Goal: Feedback & Contribution: Submit feedback/report problem

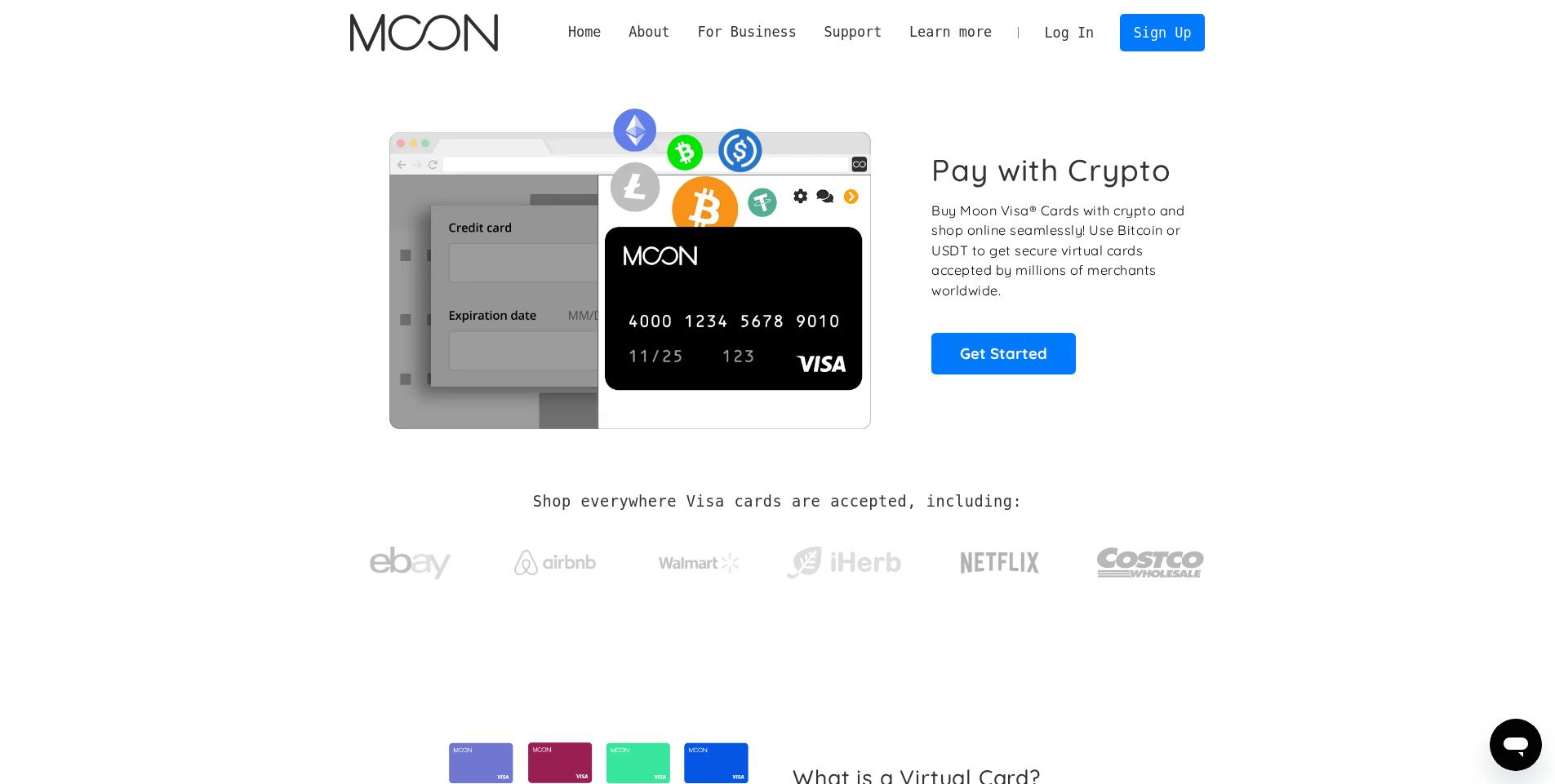
click at [1086, 29] on link "Log In" at bounding box center [1069, 32] width 77 height 36
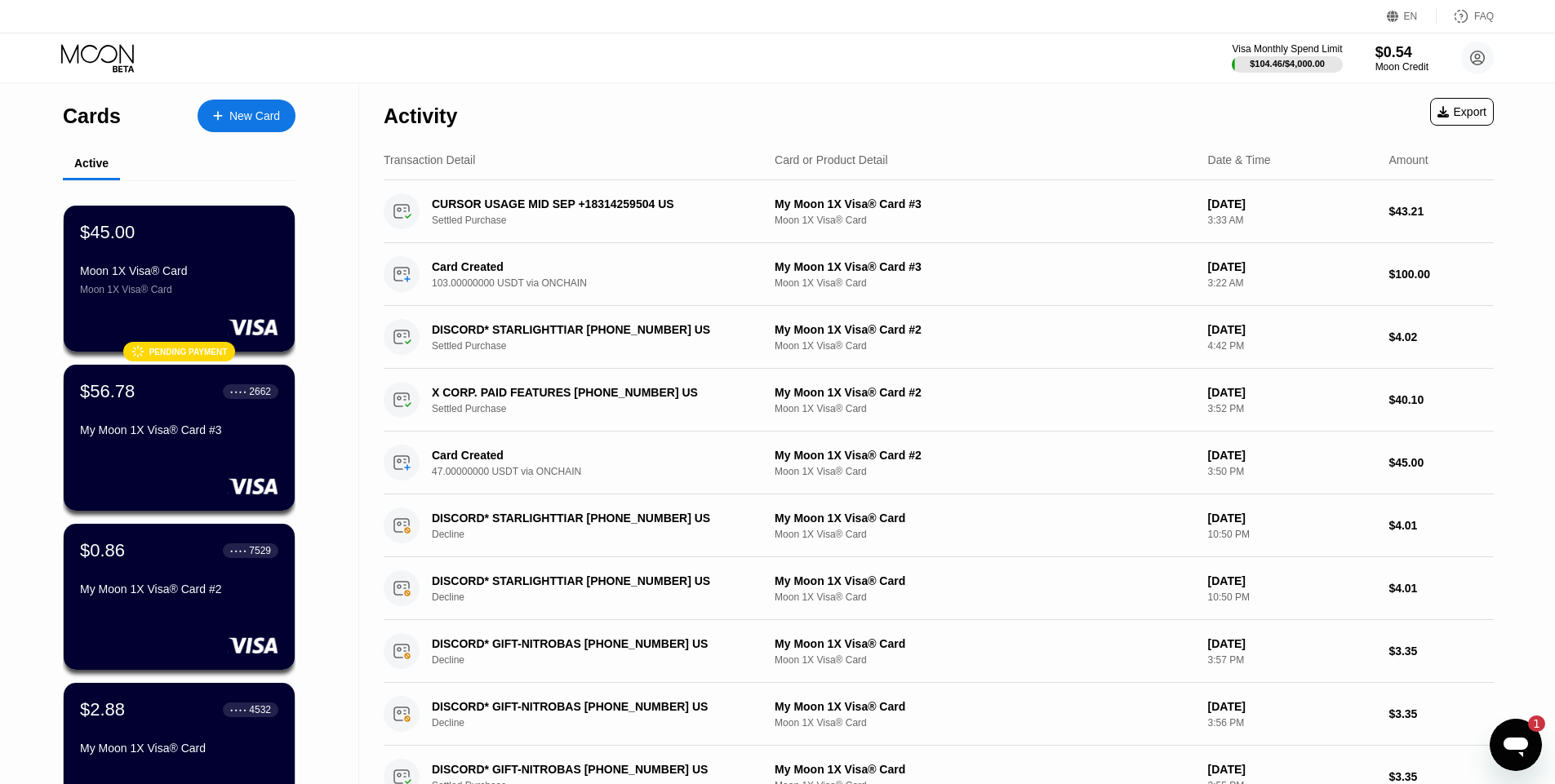
click at [1523, 723] on div "1" at bounding box center [1529, 723] width 33 height 16
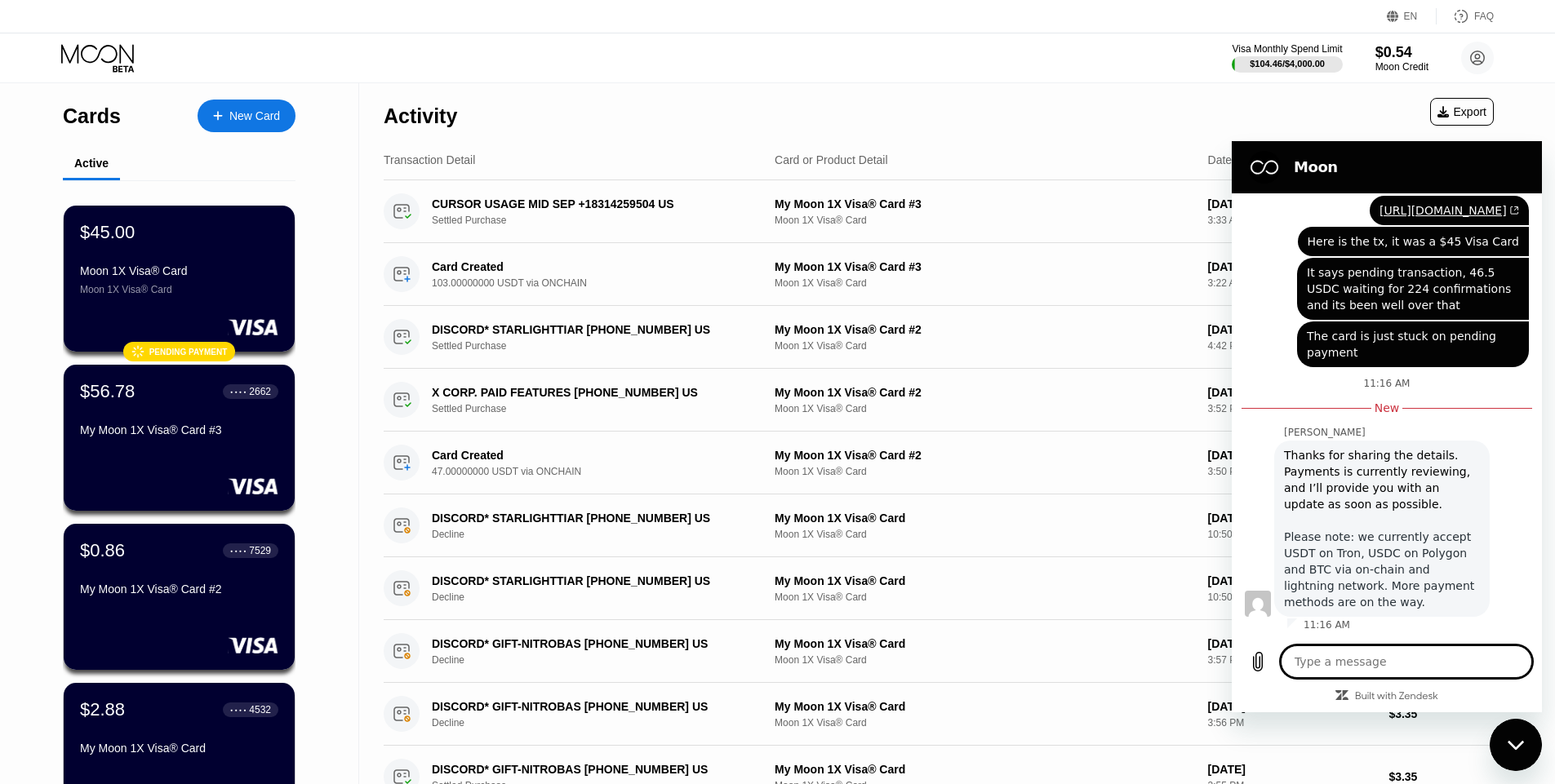
scroll to position [623, 0]
type textarea "P"
type textarea "x"
type textarea "Pl"
type textarea "x"
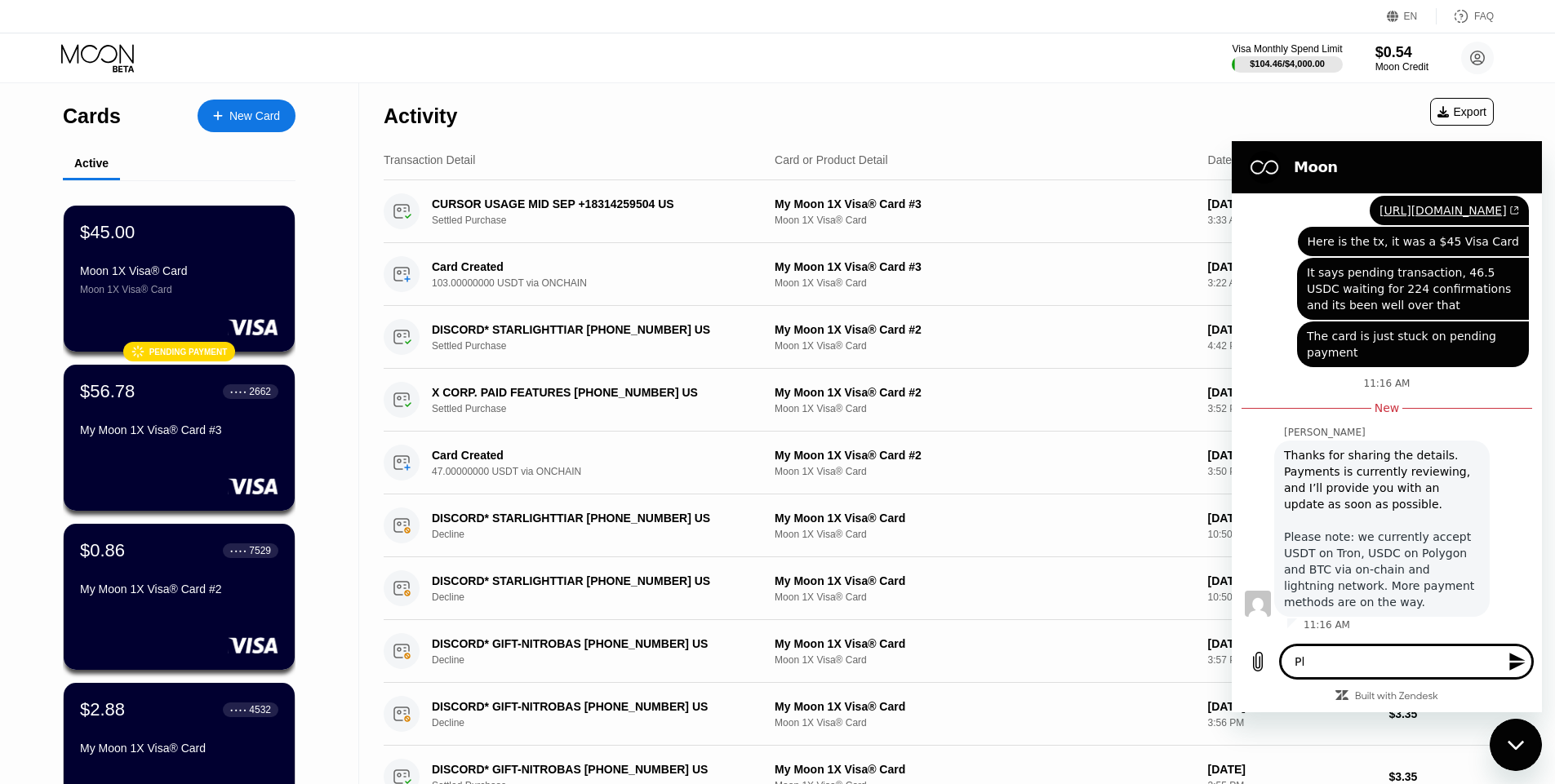
type textarea "Ple"
type textarea "x"
type textarea "Plea"
type textarea "x"
type textarea "Pleas"
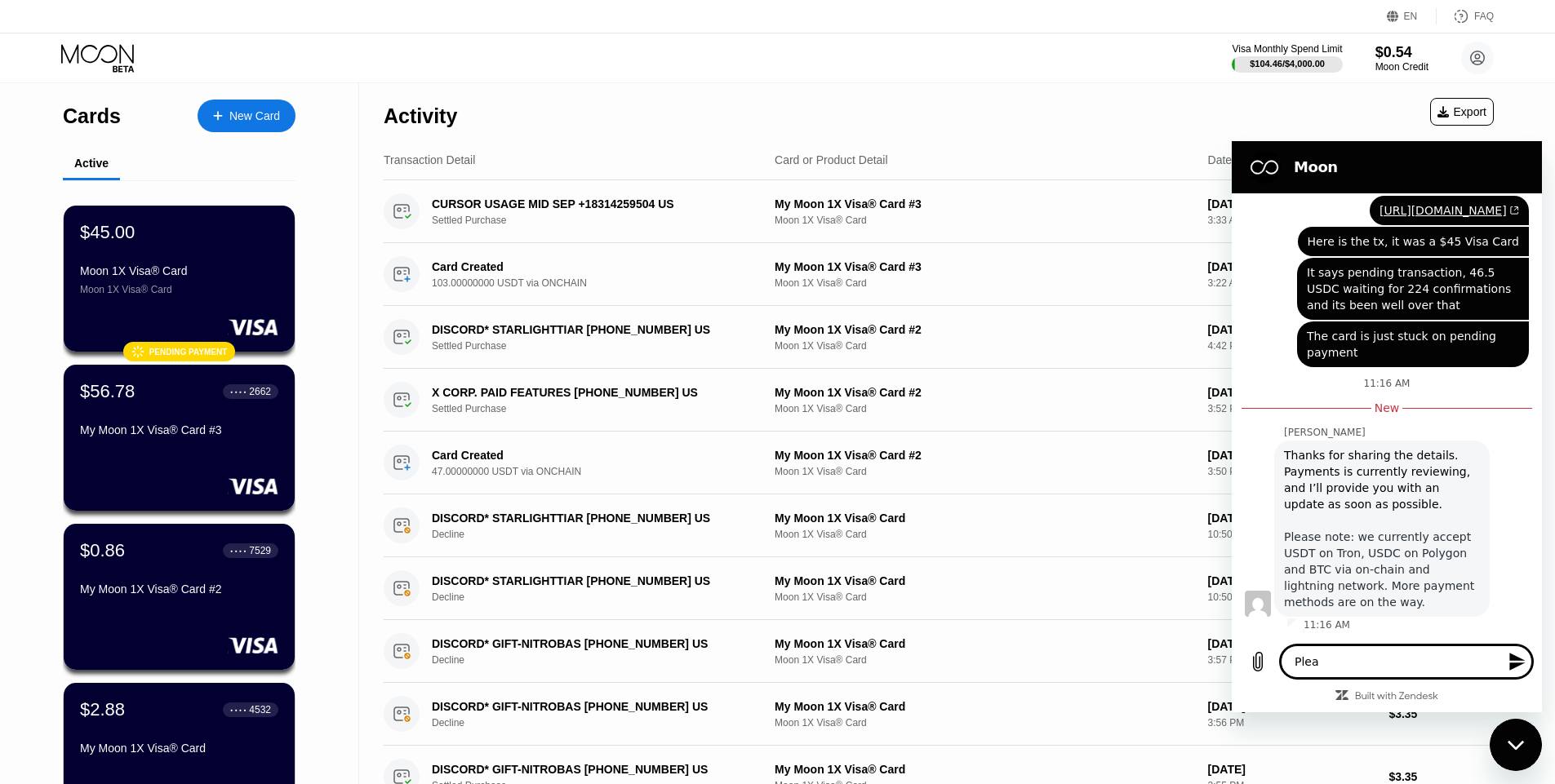
type textarea "x"
type textarea "Please"
type textarea "x"
type textarea "Please"
type textarea "x"
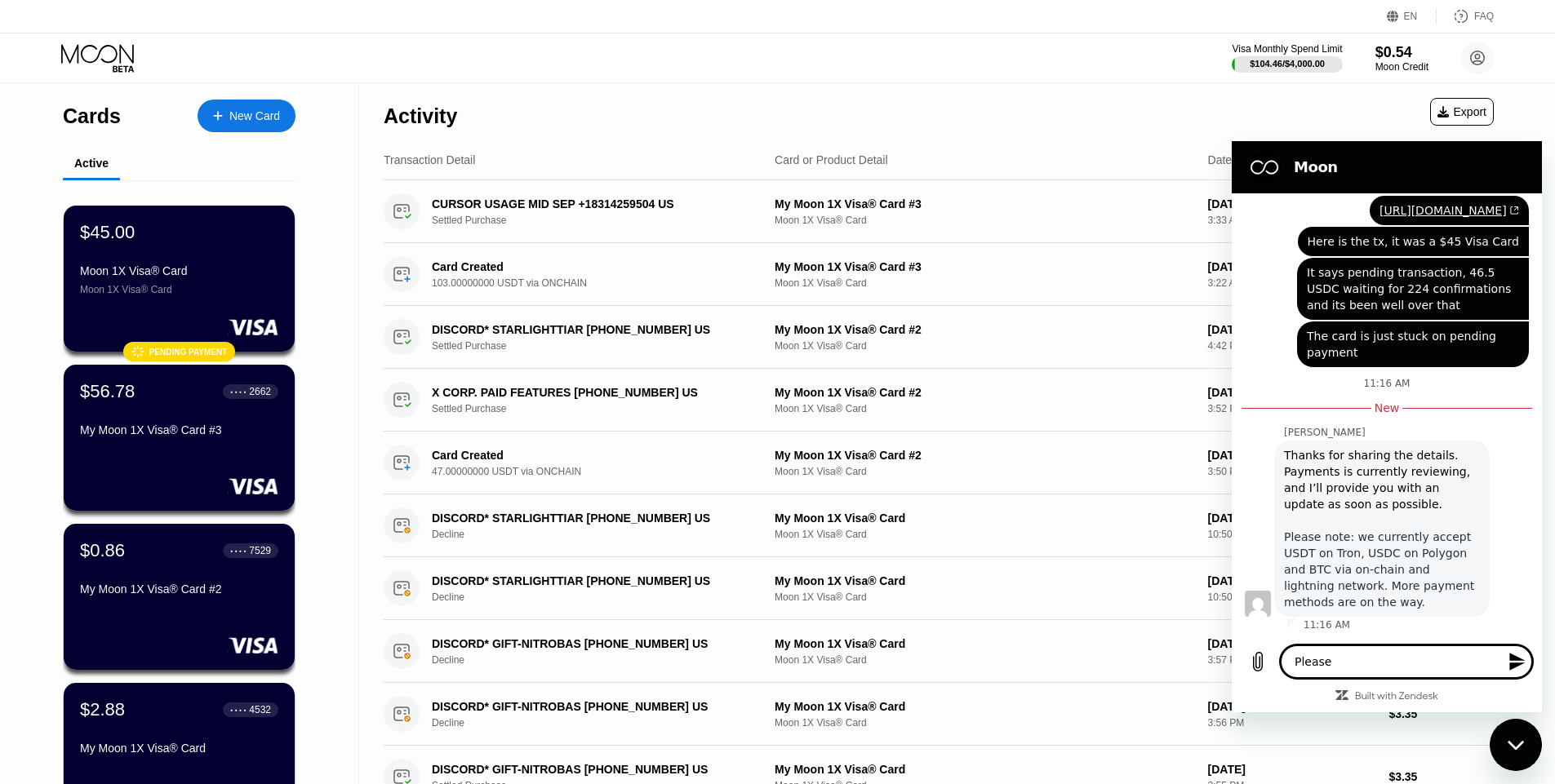
type textarea "Please d"
type textarea "x"
type textarea "Please do"
type textarea "x"
type textarea "Please do,"
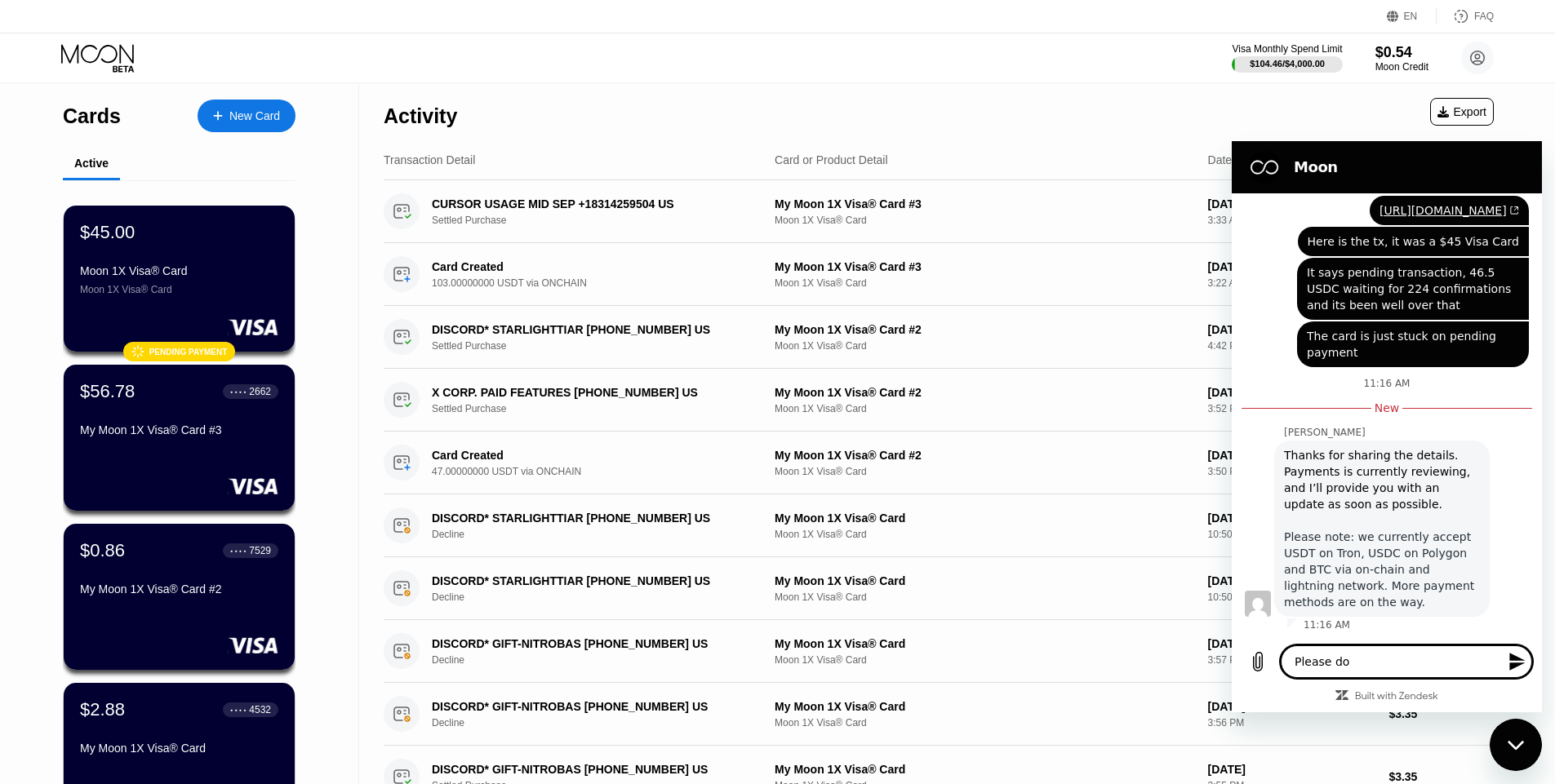
type textarea "x"
type textarea "Please do,"
type textarea "x"
type textarea "Please do, i"
type textarea "x"
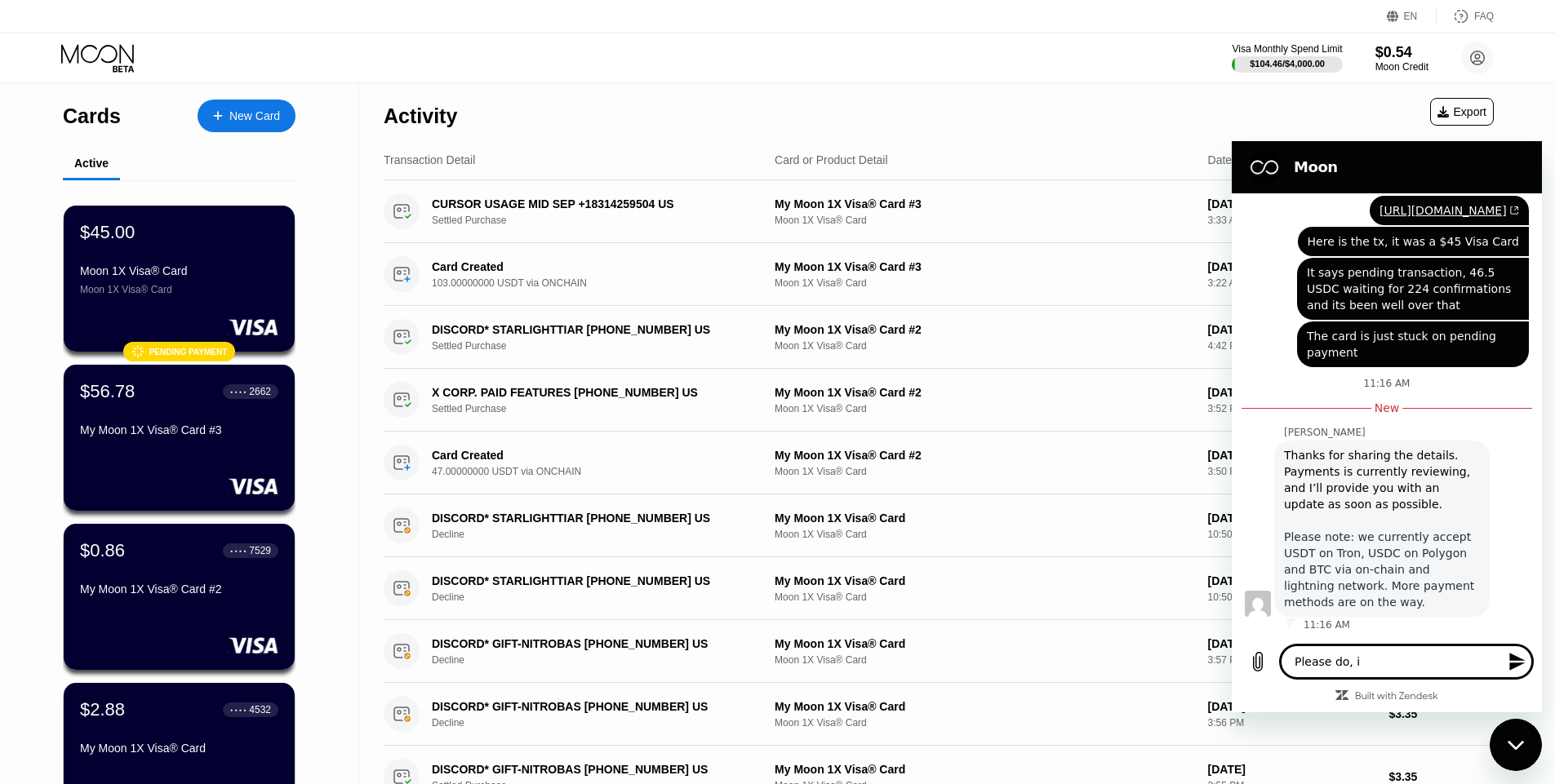
type textarea "Please do, it"
type textarea "x"
type textarea "Please do, it"
type textarea "x"
type textarea "Please do, it h"
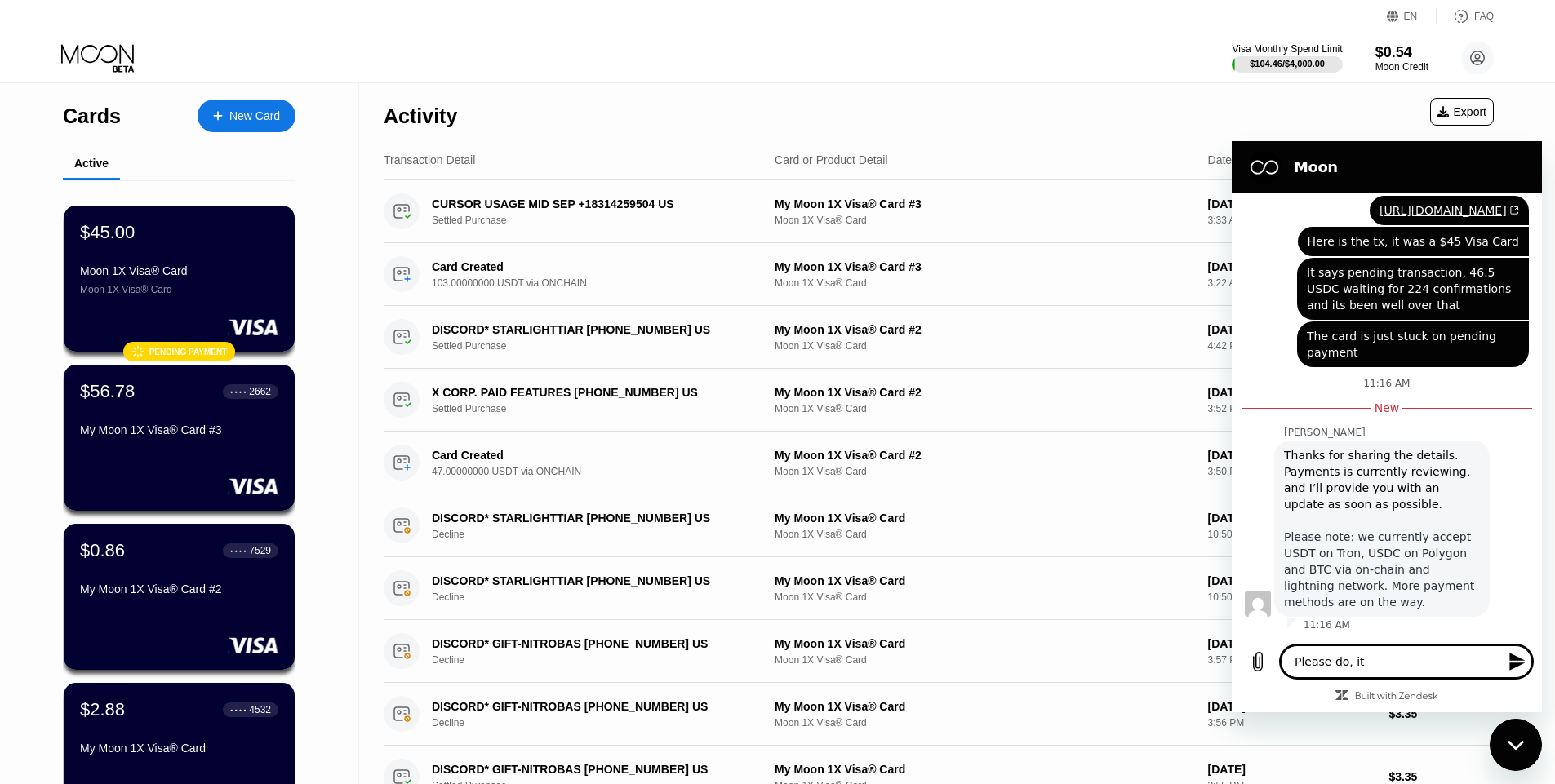
type textarea "x"
type textarea "Please do, it ha"
type textarea "x"
type textarea "Please do, it has"
type textarea "x"
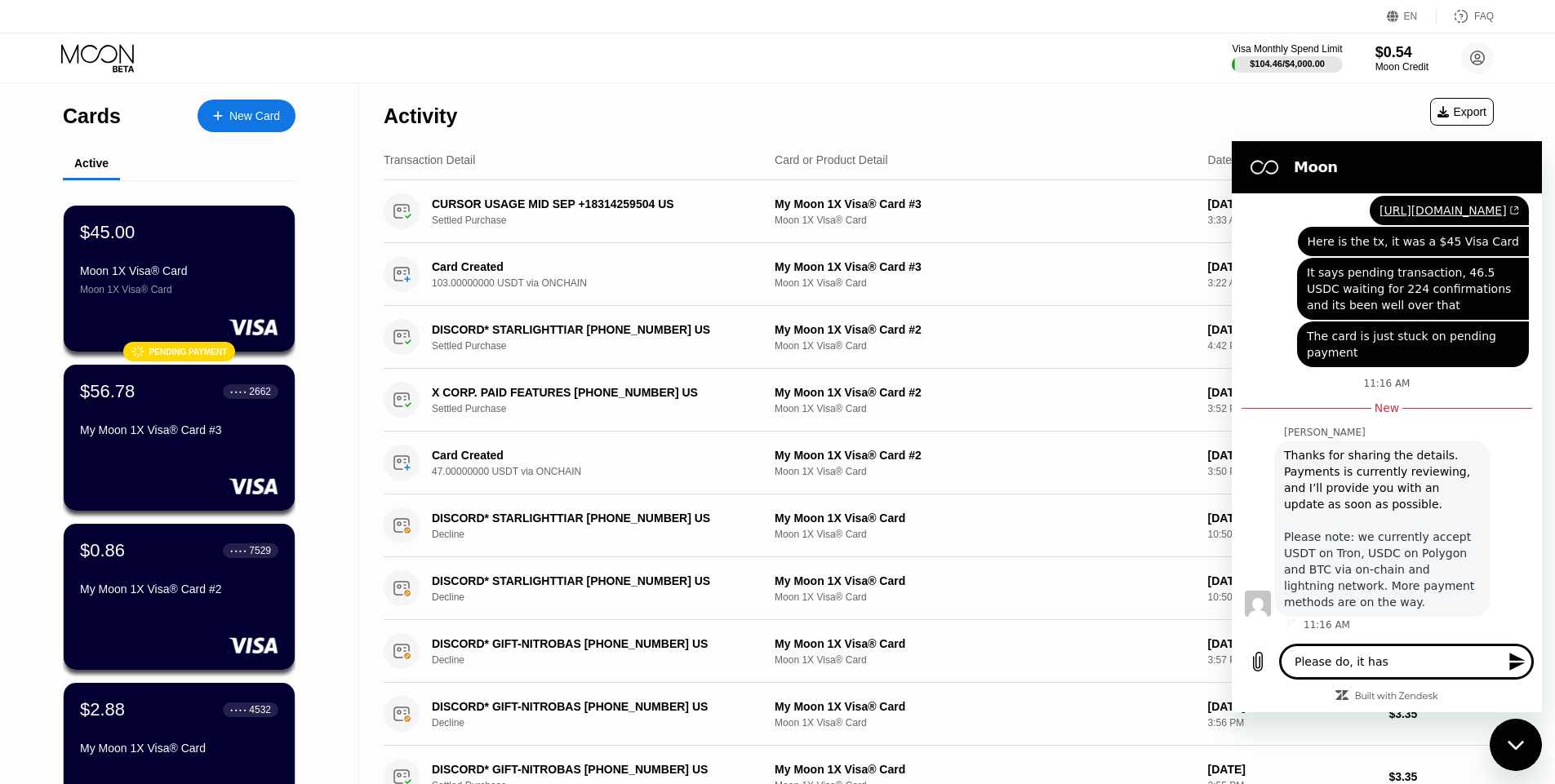
type textarea "Please do, it has"
type textarea "x"
type textarea "Please do, it has b"
type textarea "x"
type textarea "Please do, it has be"
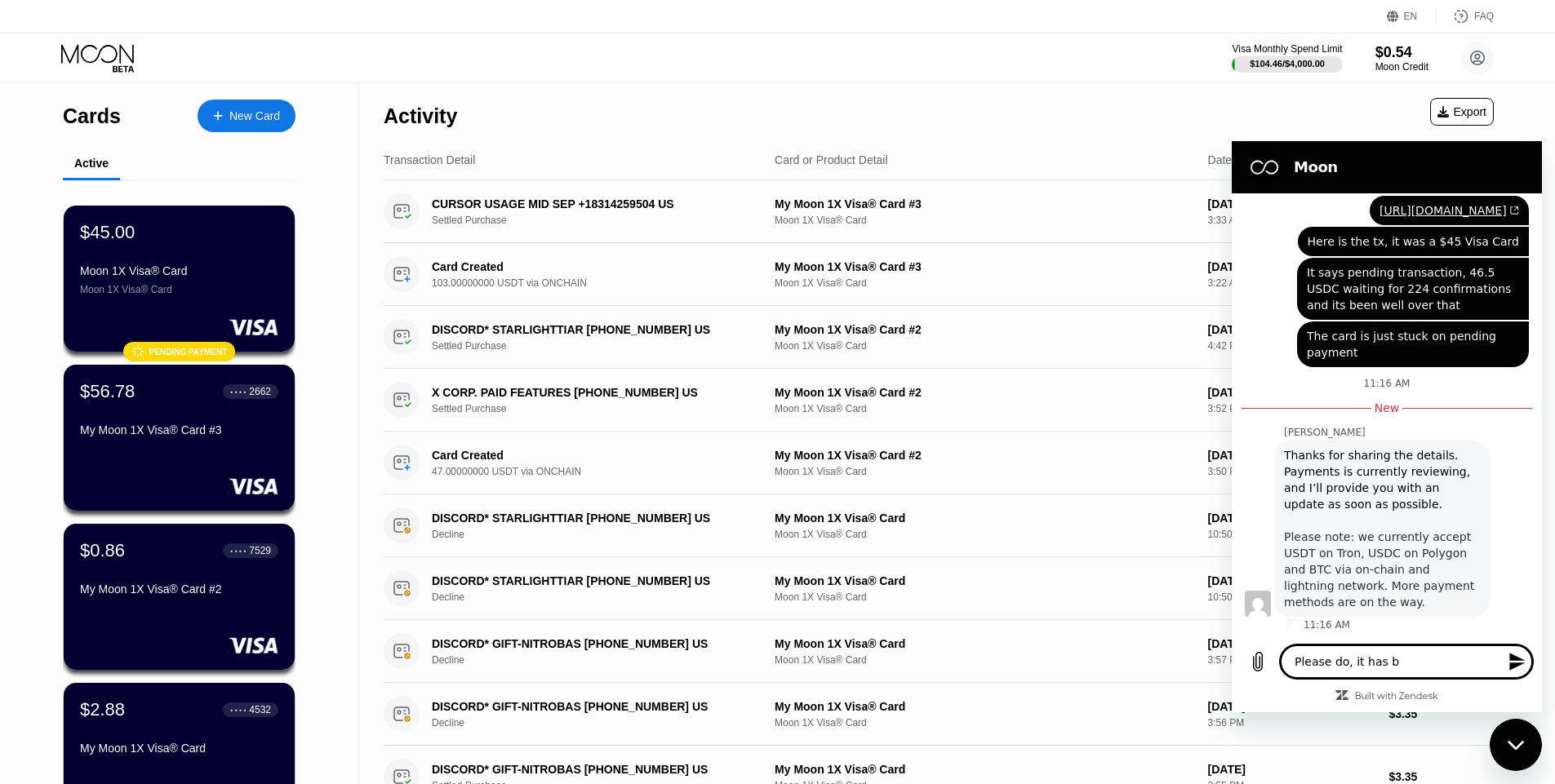
type textarea "x"
type textarea "Please do, it has bee"
type textarea "x"
type textarea "Please do, it has been"
type textarea "x"
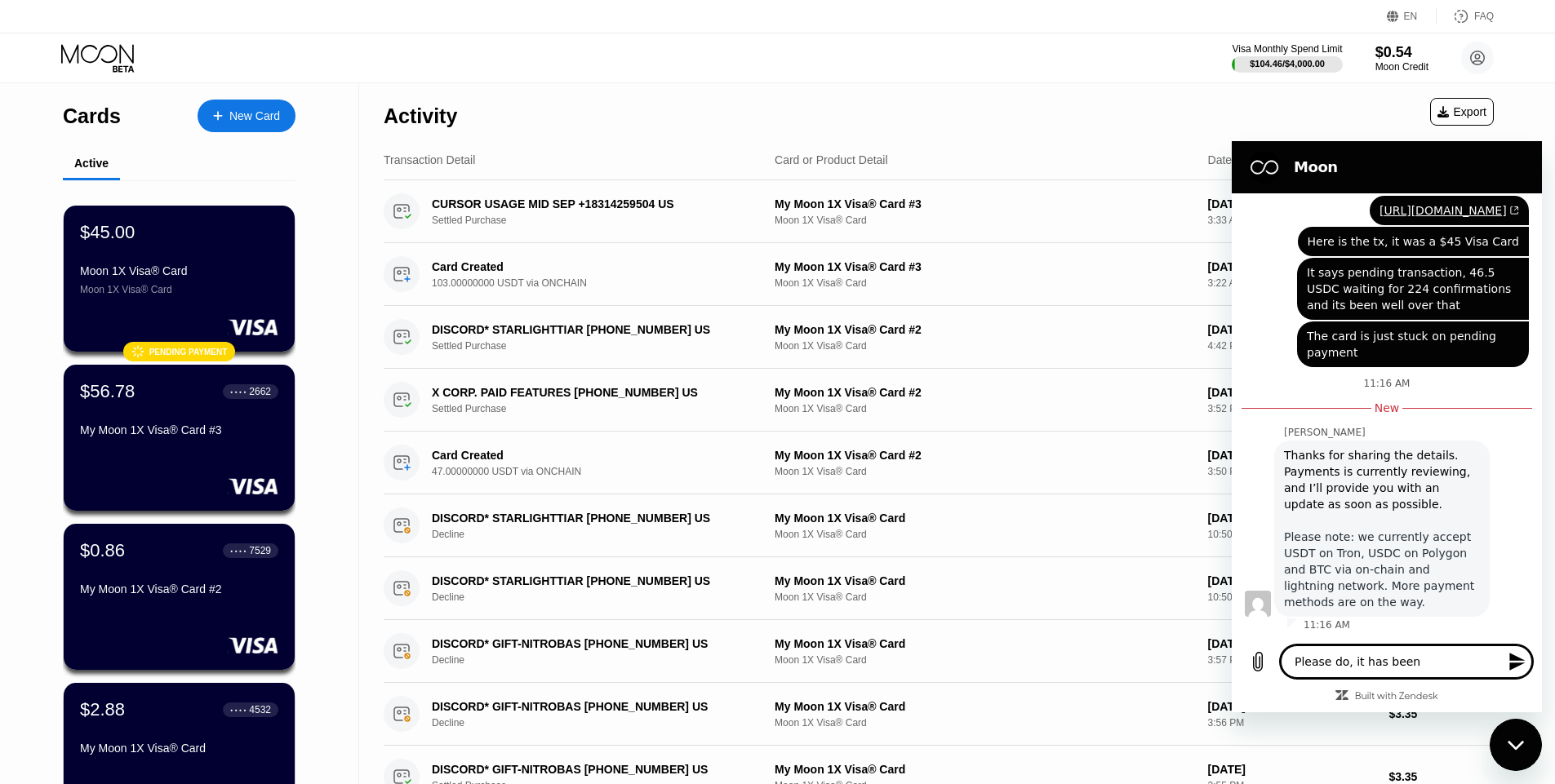
type textarea "Please do, it has been"
type textarea "x"
type textarea "Please do, it has been s"
type textarea "x"
type textarea "Please do, it has been sa"
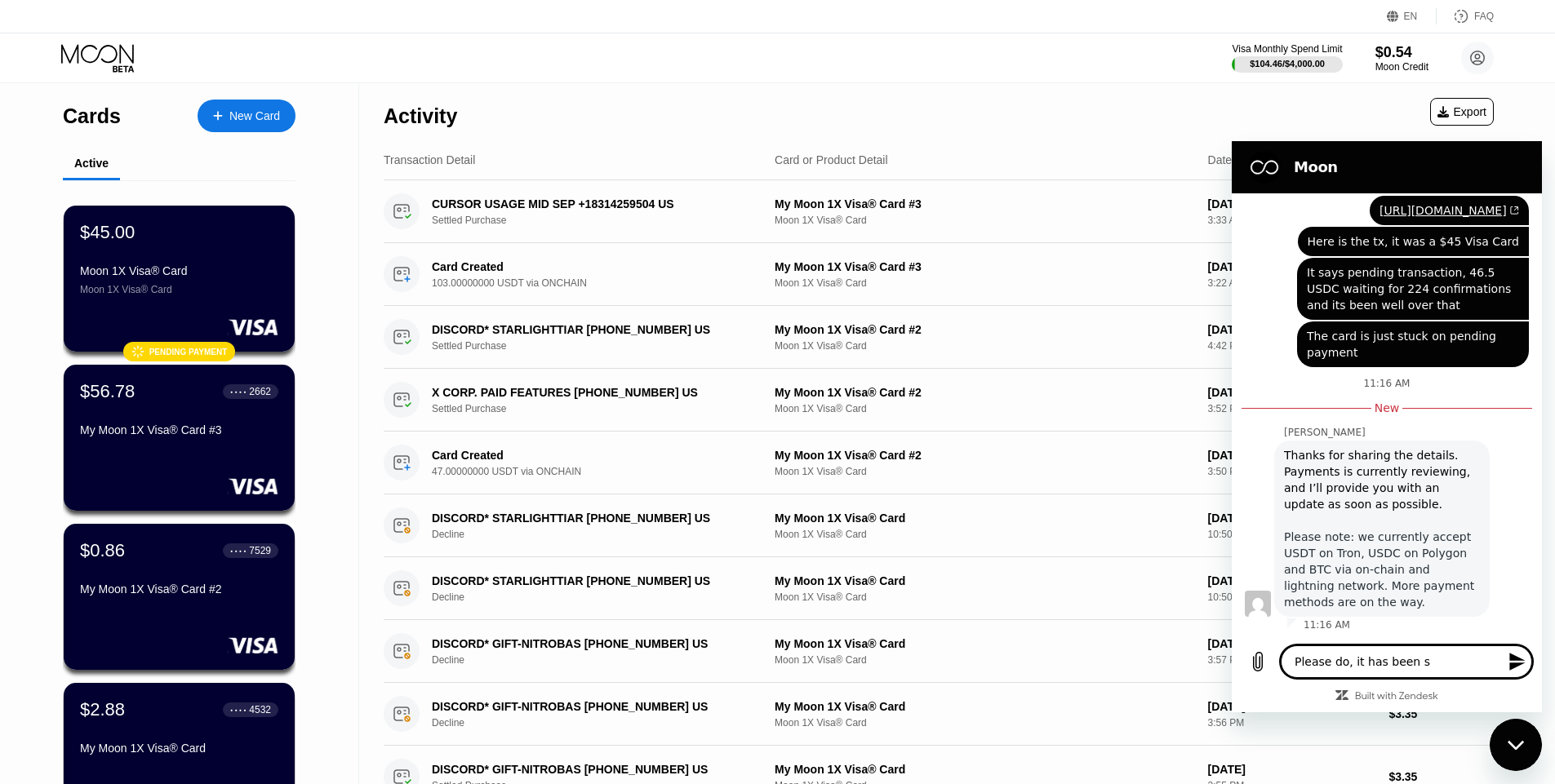
type textarea "x"
type textarea "Please do, it has been say"
type textarea "x"
type textarea "Please do, it has been sayi"
type textarea "x"
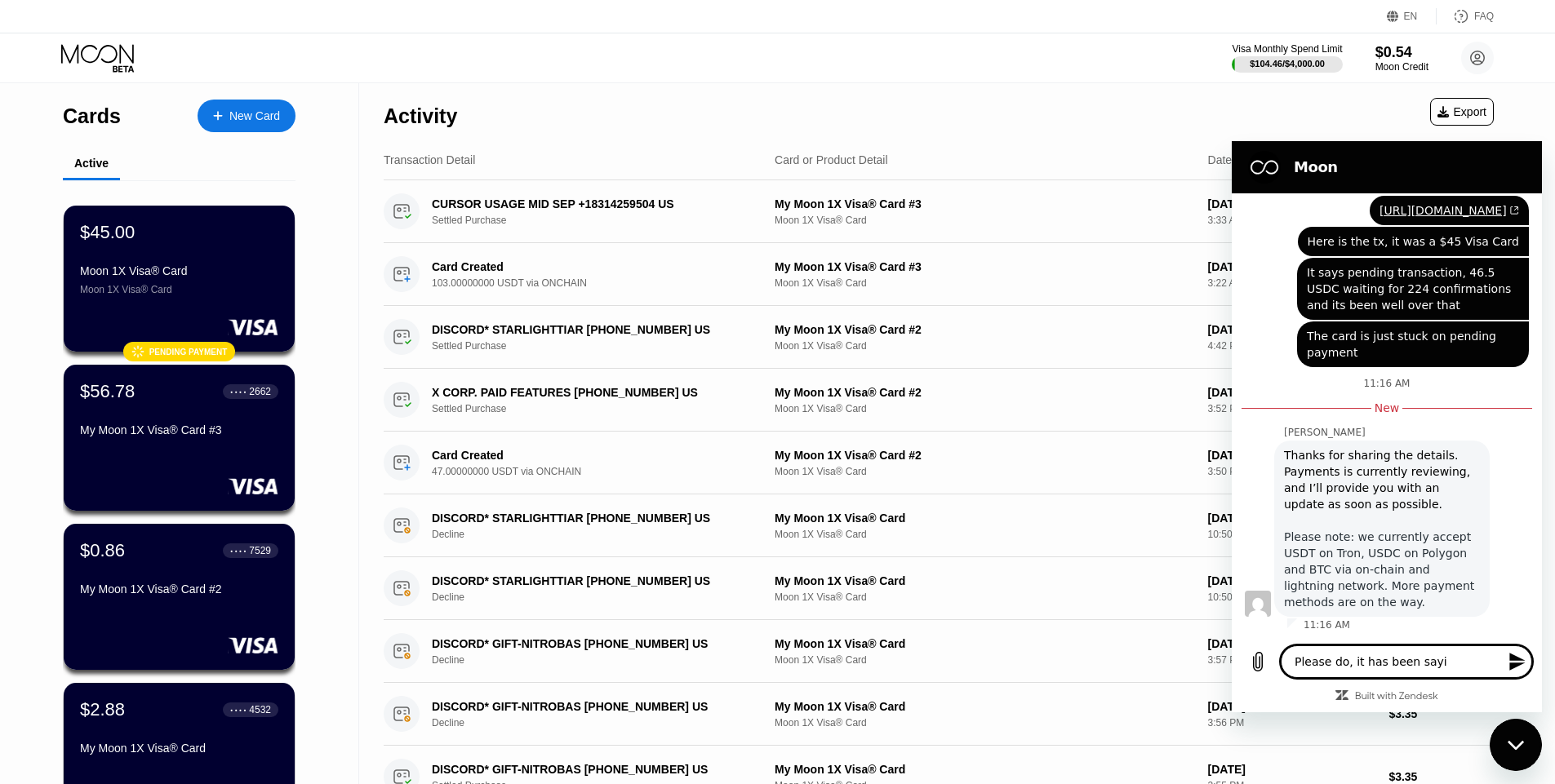
type textarea "Please do, it has been sayin"
type textarea "x"
type textarea "Please do, it has been saying"
type textarea "x"
type textarea "Please do, it has been saying"
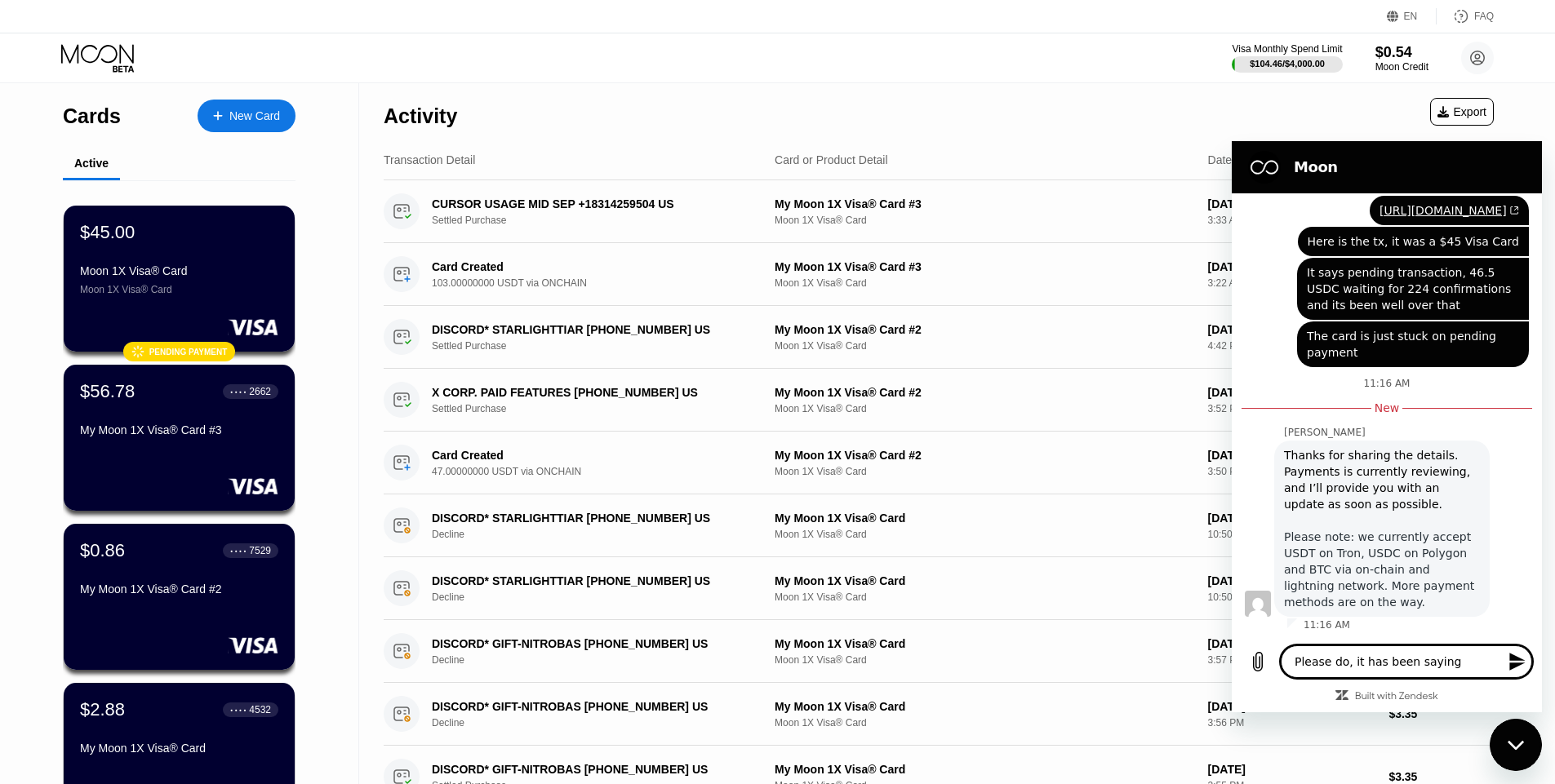
type textarea "x"
type textarea "Please do, it has been saying p"
type textarea "x"
type textarea "Please do, it has been saying pe"
type textarea "x"
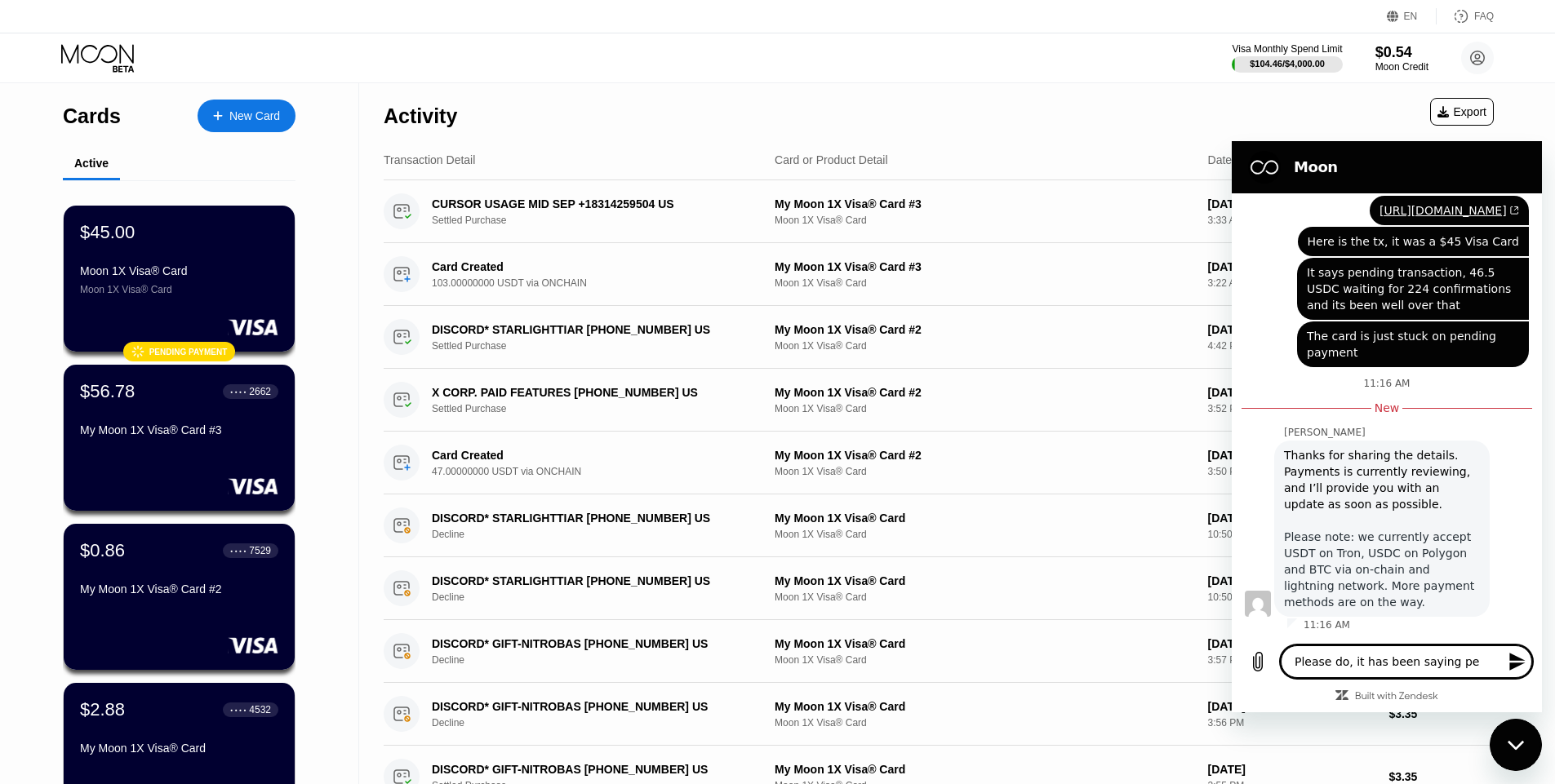
type textarea "Please do, it has been saying pen"
type textarea "x"
type textarea "Please do, it has been saying pend"
type textarea "x"
type textarea "Please do, it has been saying pendi"
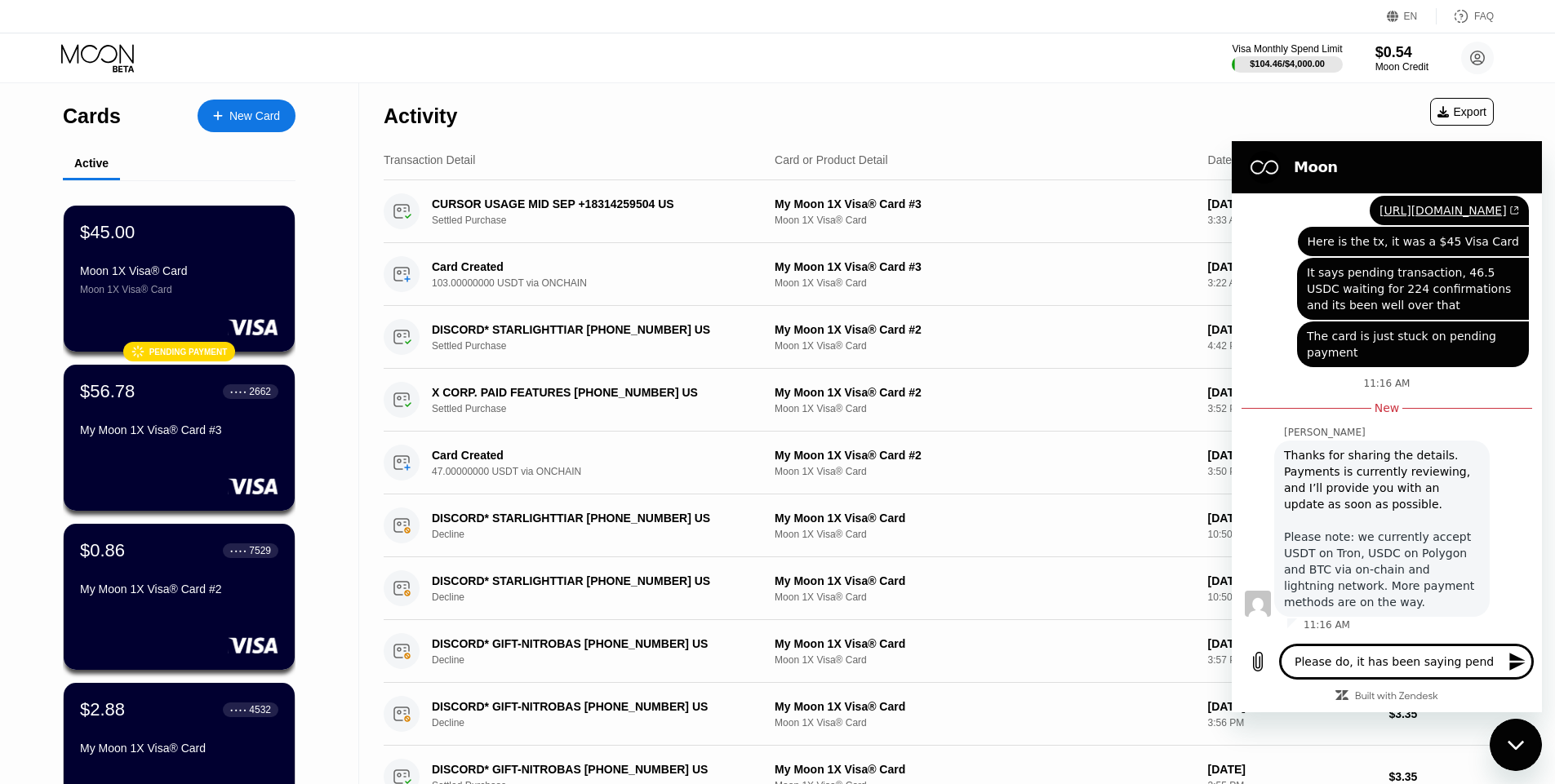
type textarea "x"
type textarea "Please do, it has been saying pendin"
type textarea "x"
type textarea "Please do, it has been saying pending"
type textarea "x"
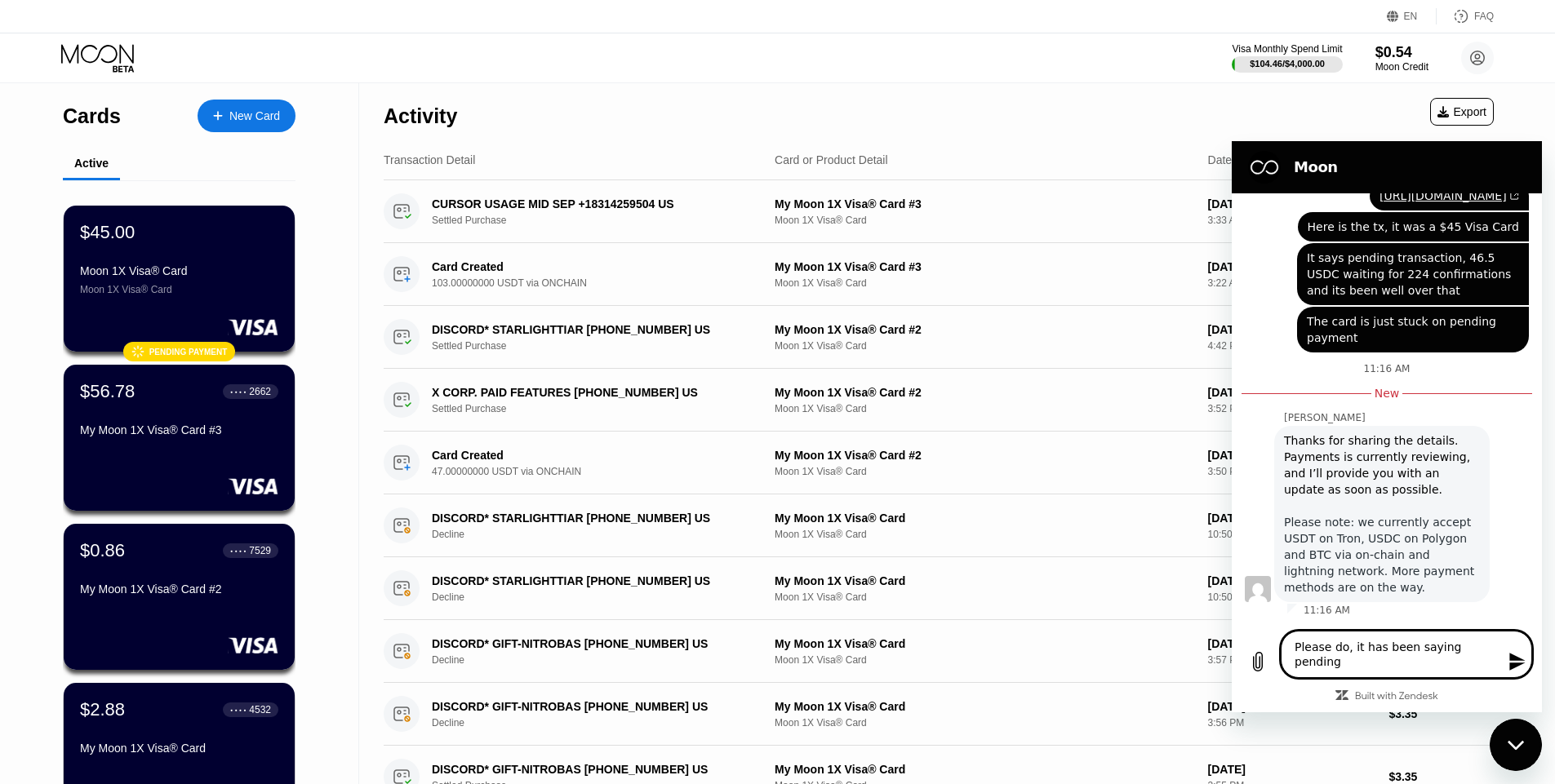
type textarea "Please do, it has been saying pending"
type textarea "x"
type textarea "Please do, it has been saying pending p"
type textarea "x"
type textarea "Please do, it has been saying pending pa"
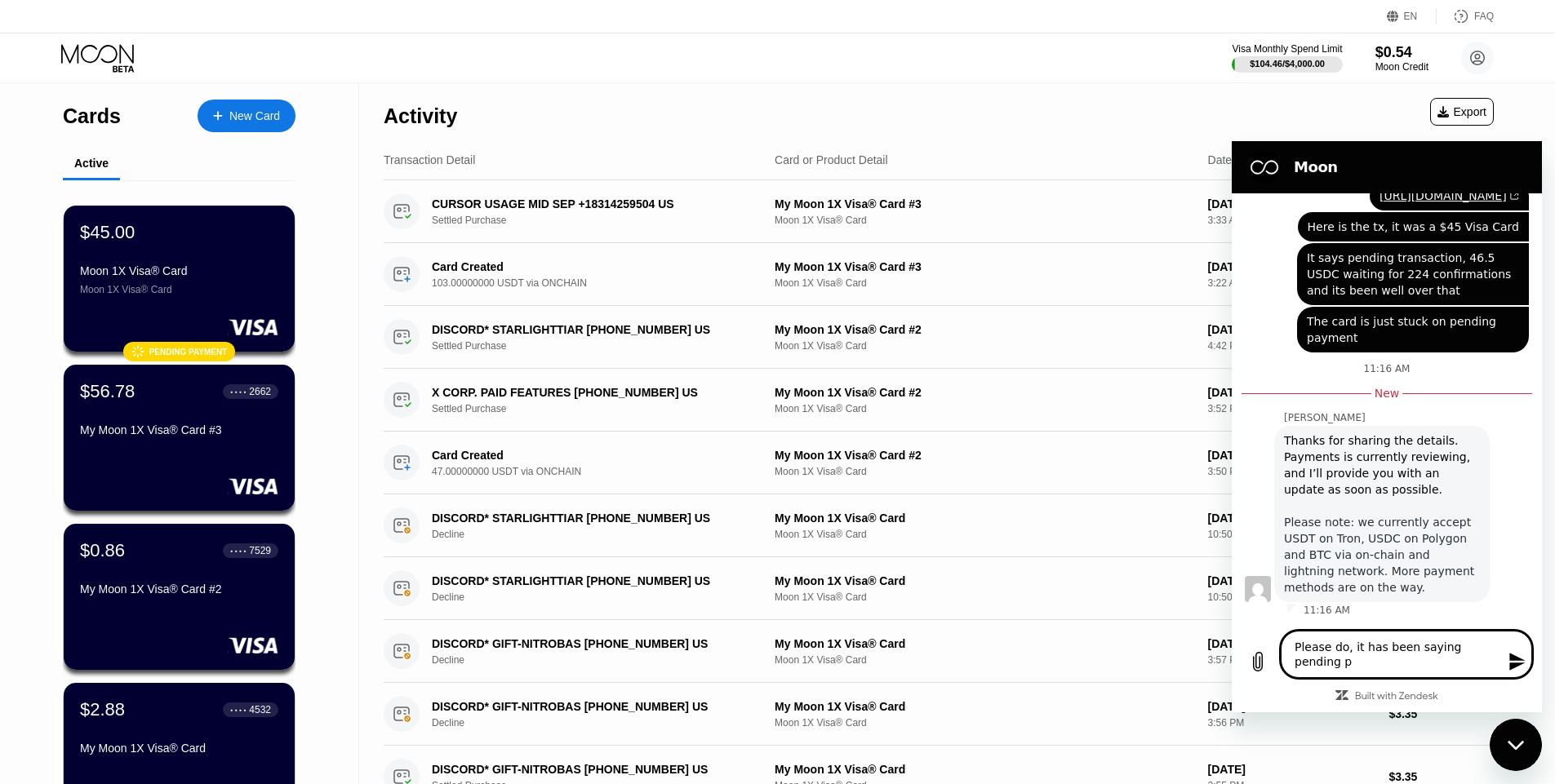
type textarea "x"
type textarea "Please do, it has been saying pending pay"
type textarea "x"
type textarea "Please do, it has been saying pending paym"
type textarea "x"
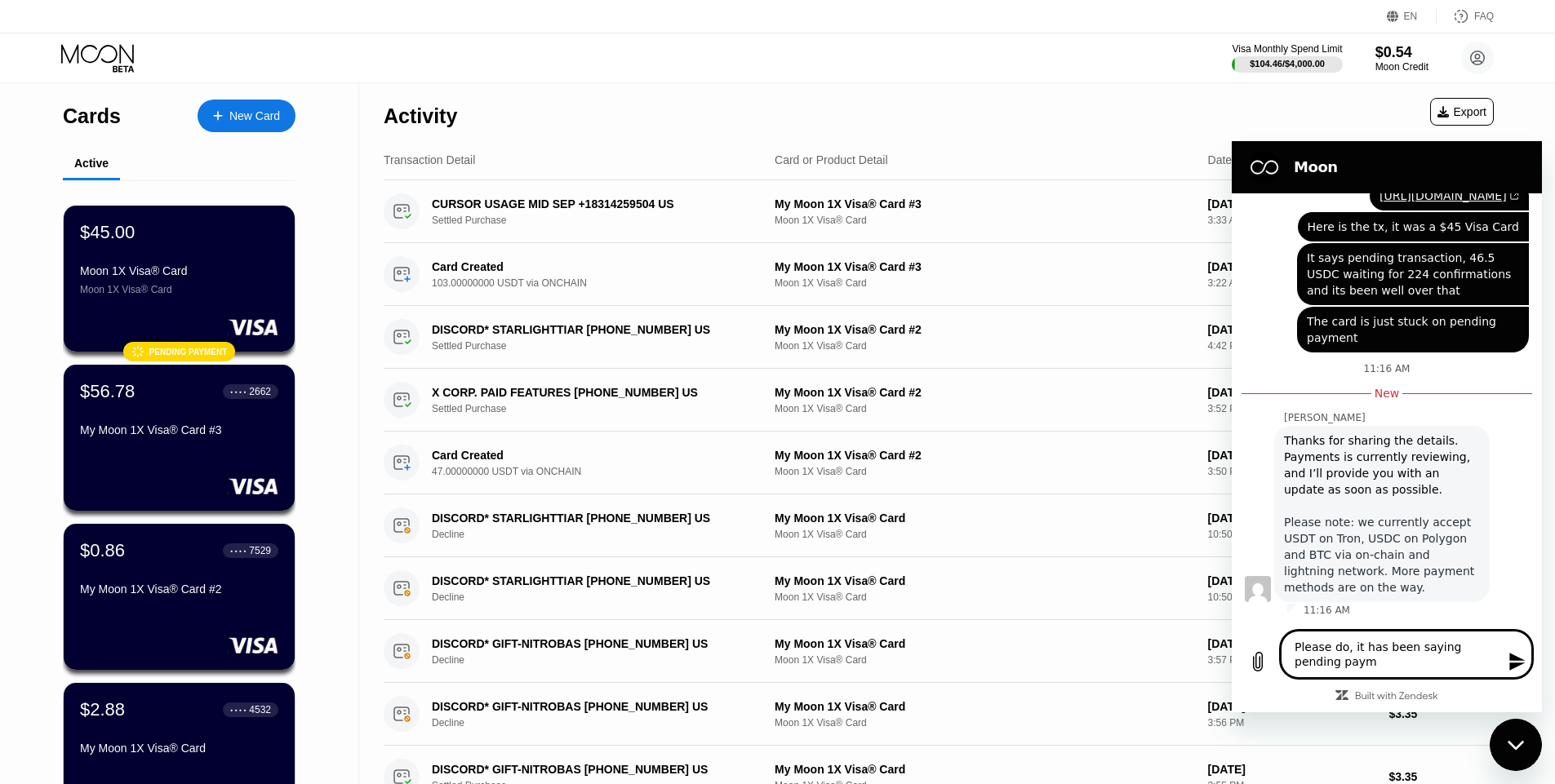
type textarea "Please do, it has been saying pending payme"
type textarea "x"
type textarea "Please do, it has been saying pending paymen"
type textarea "x"
type textarea "Please do, it has been saying pending payment"
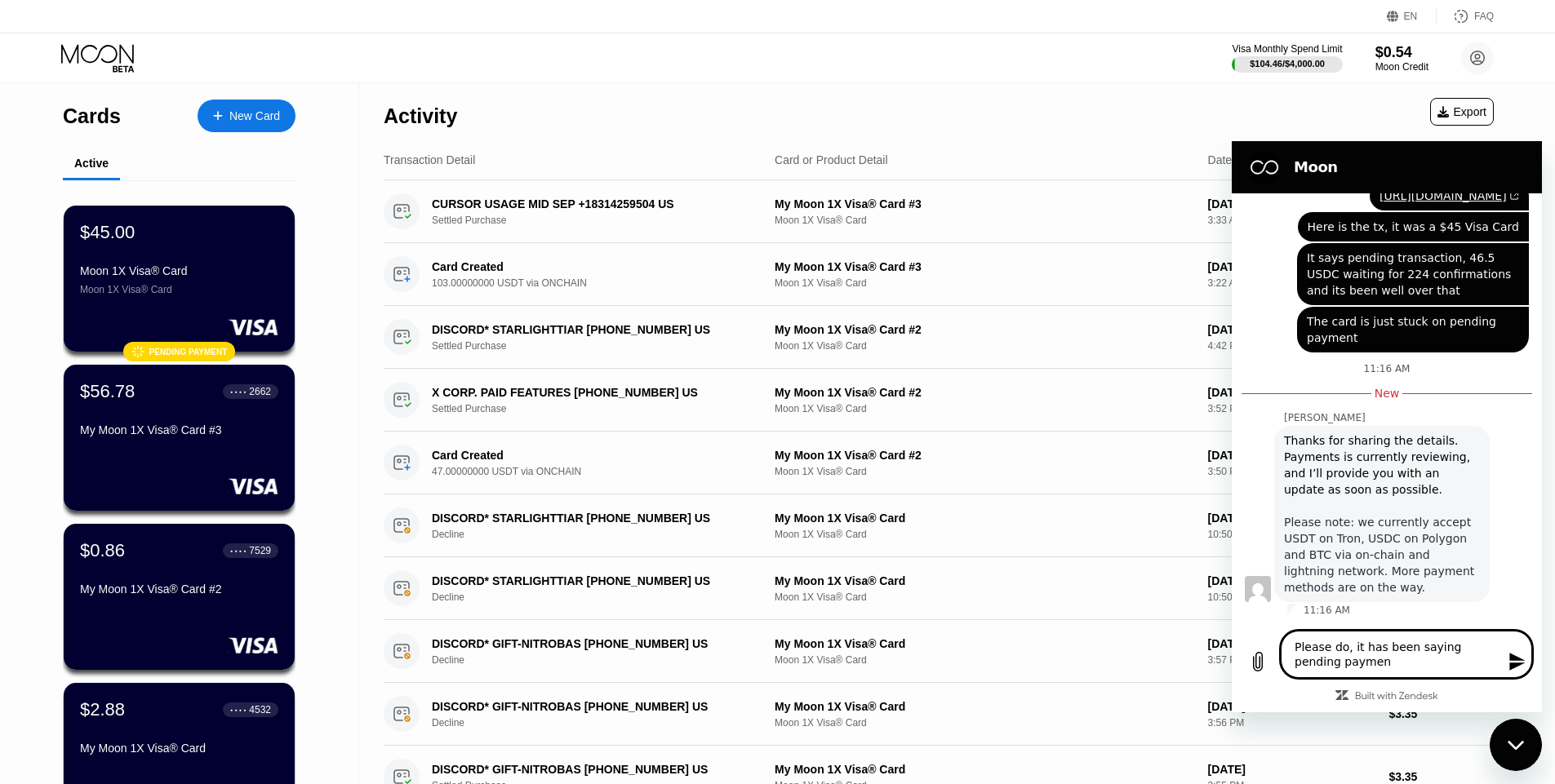
type textarea "x"
type textarea "Please do, it has been saying pending payment"
type textarea "x"
type textarea "Please do, it has been saying pending payment f"
type textarea "x"
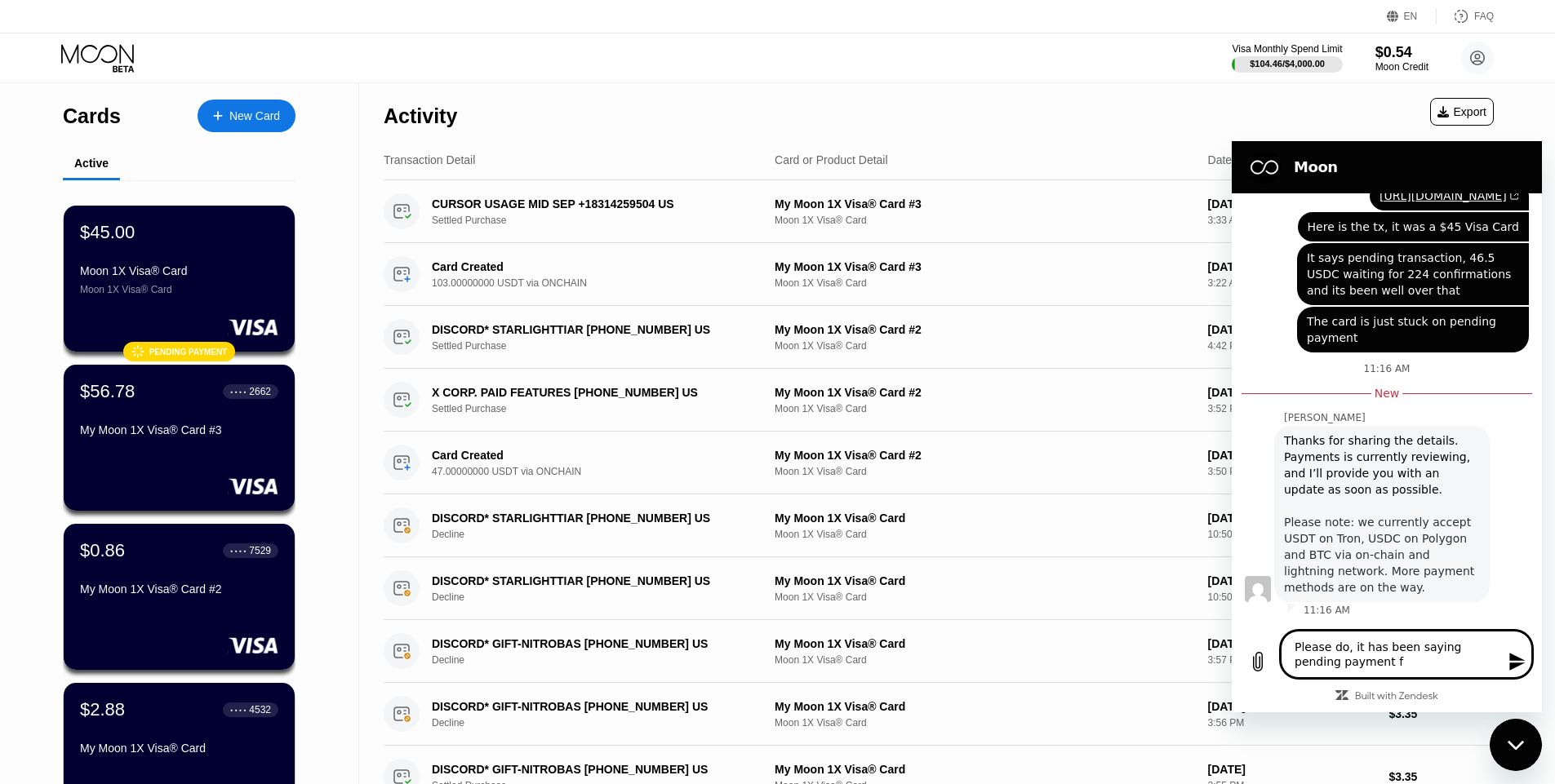
type textarea "Please do, it has been saying pending payment fo"
type textarea "x"
type textarea "Please do, it has been saying pending payment for"
type textarea "x"
type textarea "Please do, it has been saying pending payment for"
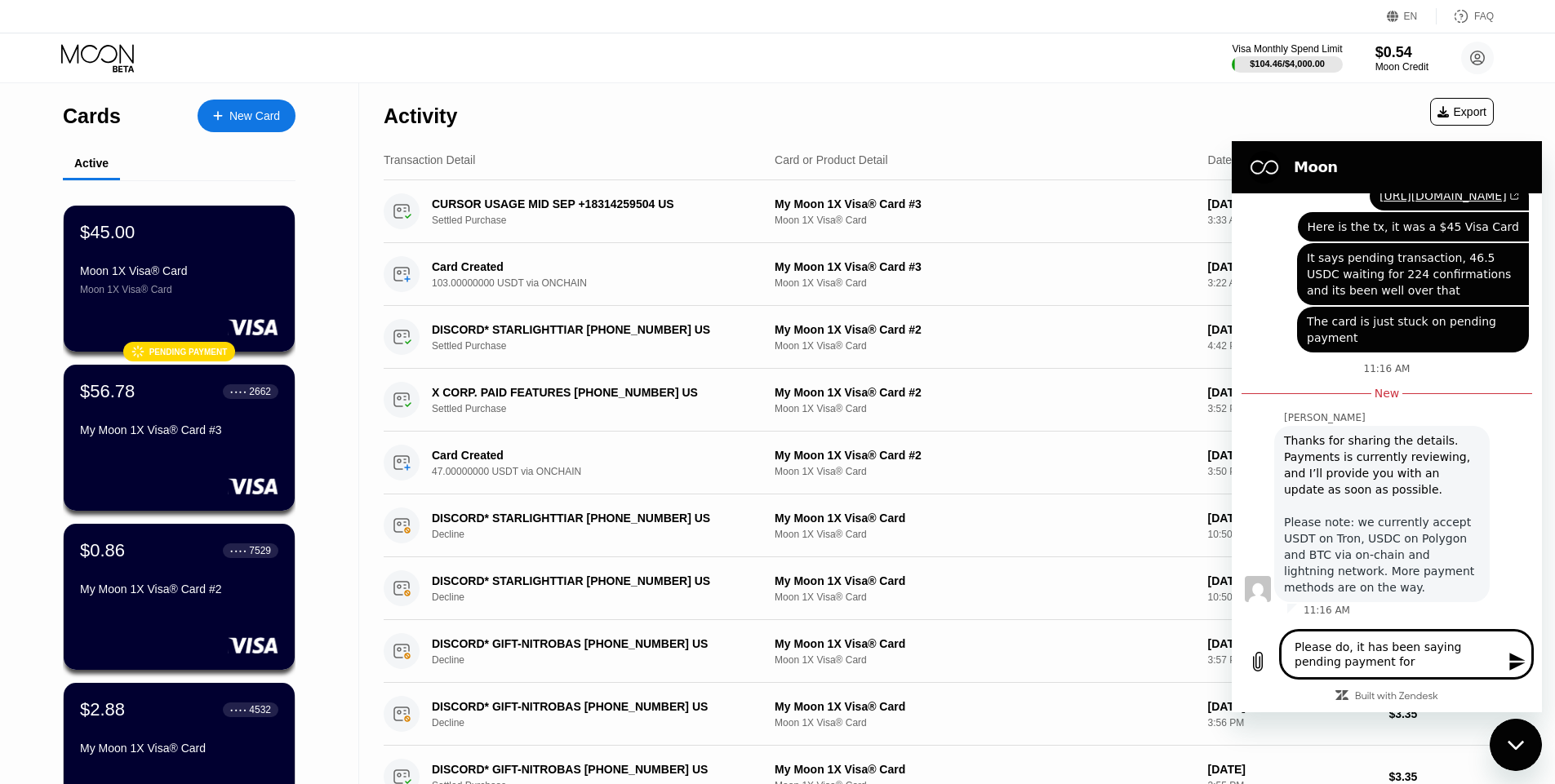
type textarea "x"
type textarea "Please do, it has been saying pending payment for s"
type textarea "x"
type textarea "Please do, it has been saying pending payment for so"
type textarea "x"
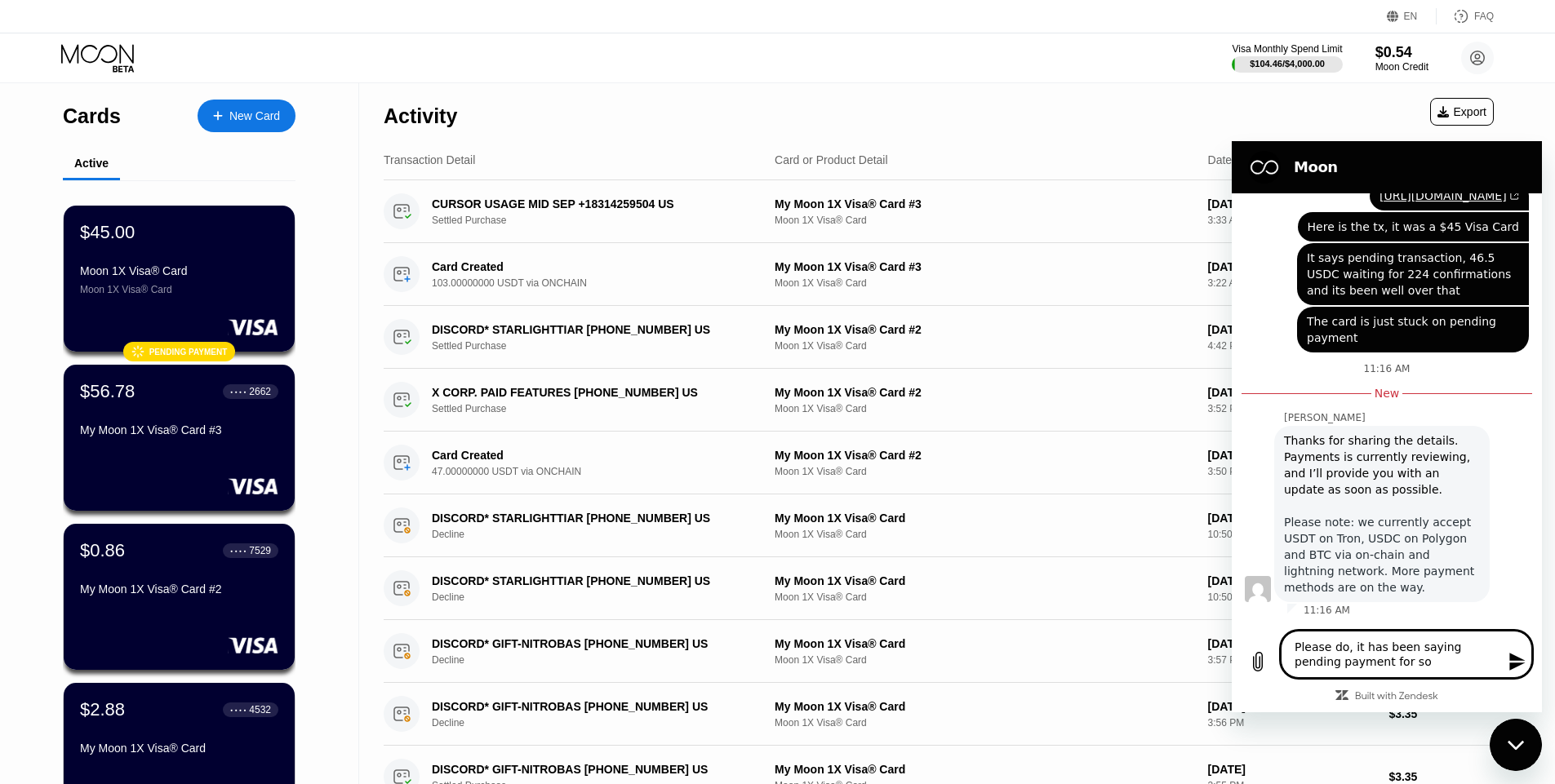
type textarea "Please do, it has been saying pending payment for so"
type textarea "x"
type textarea "Please do, it has been saying pending payment for so l"
type textarea "x"
type textarea "Please do, it has been saying pending payment for so lo"
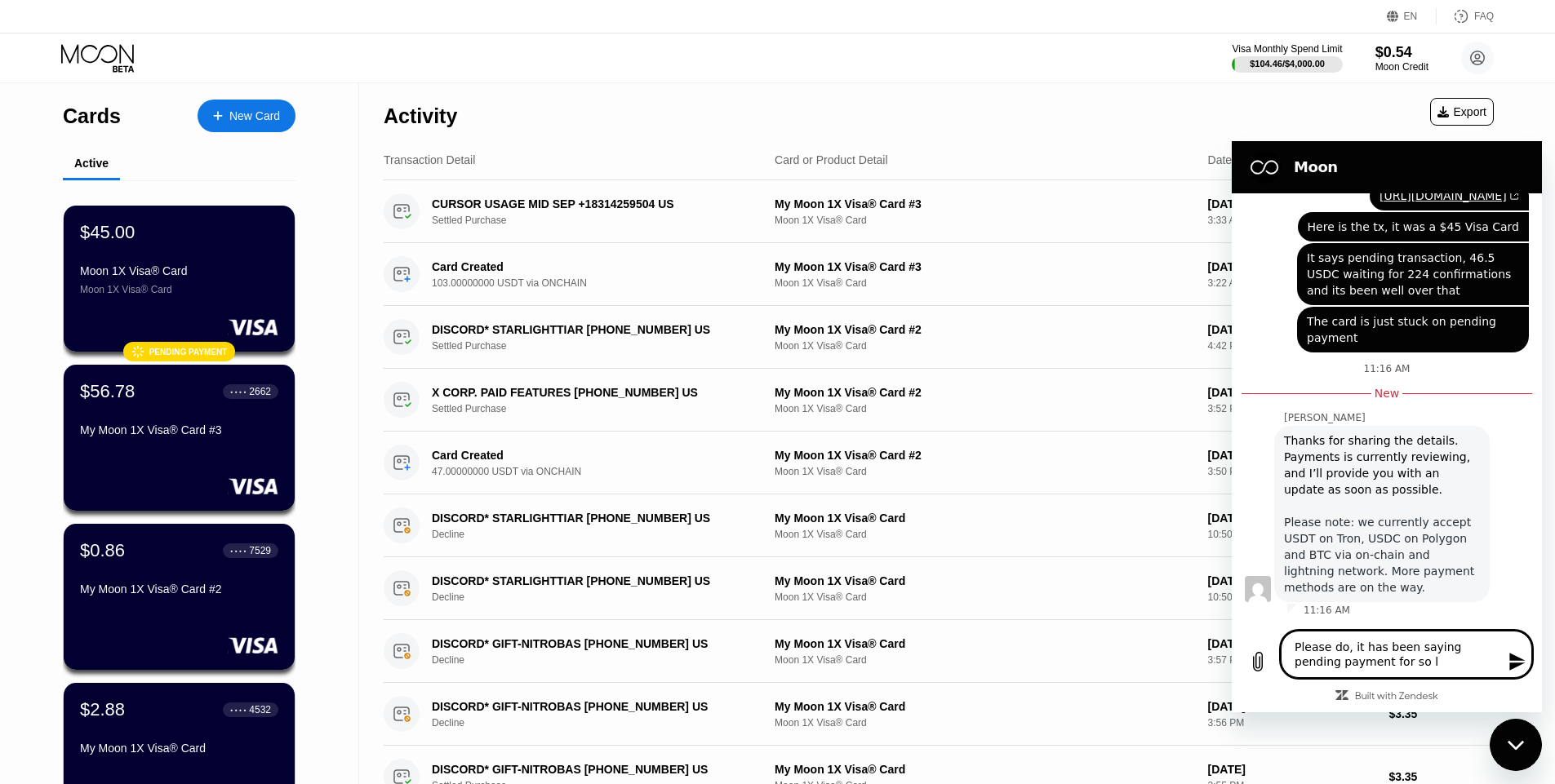
type textarea "x"
type textarea "Please do, it has been saying pending payment for so lon"
type textarea "x"
type textarea "Please do, it has been saying pending payment for so long"
type textarea "x"
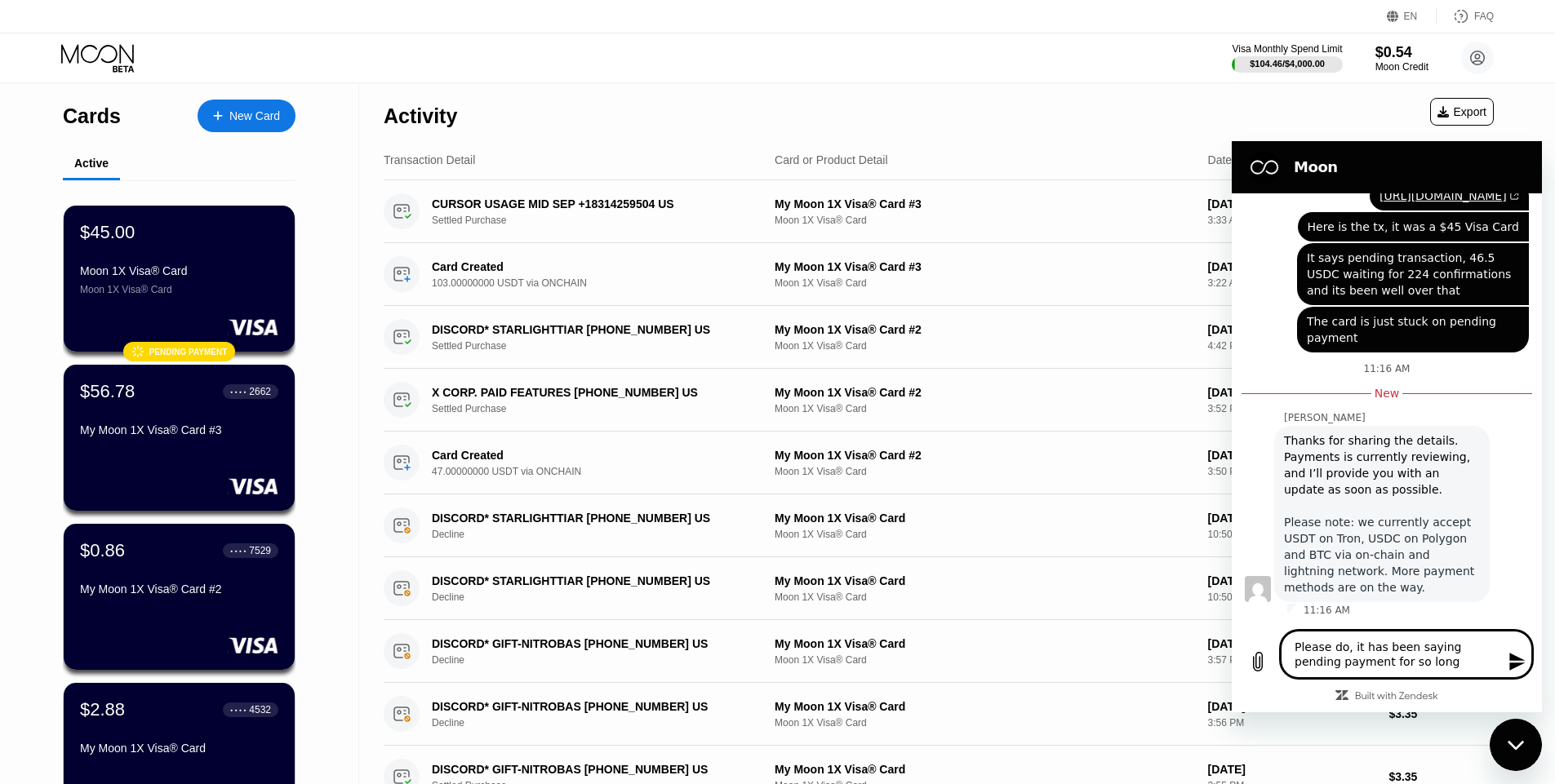
type textarea "Please do, it has been saying pending payment for so long"
type textarea "x"
type textarea "Please do, it has been saying pending payment for so long a"
type textarea "x"
type textarea "Please do, it has been saying pending payment for so long an"
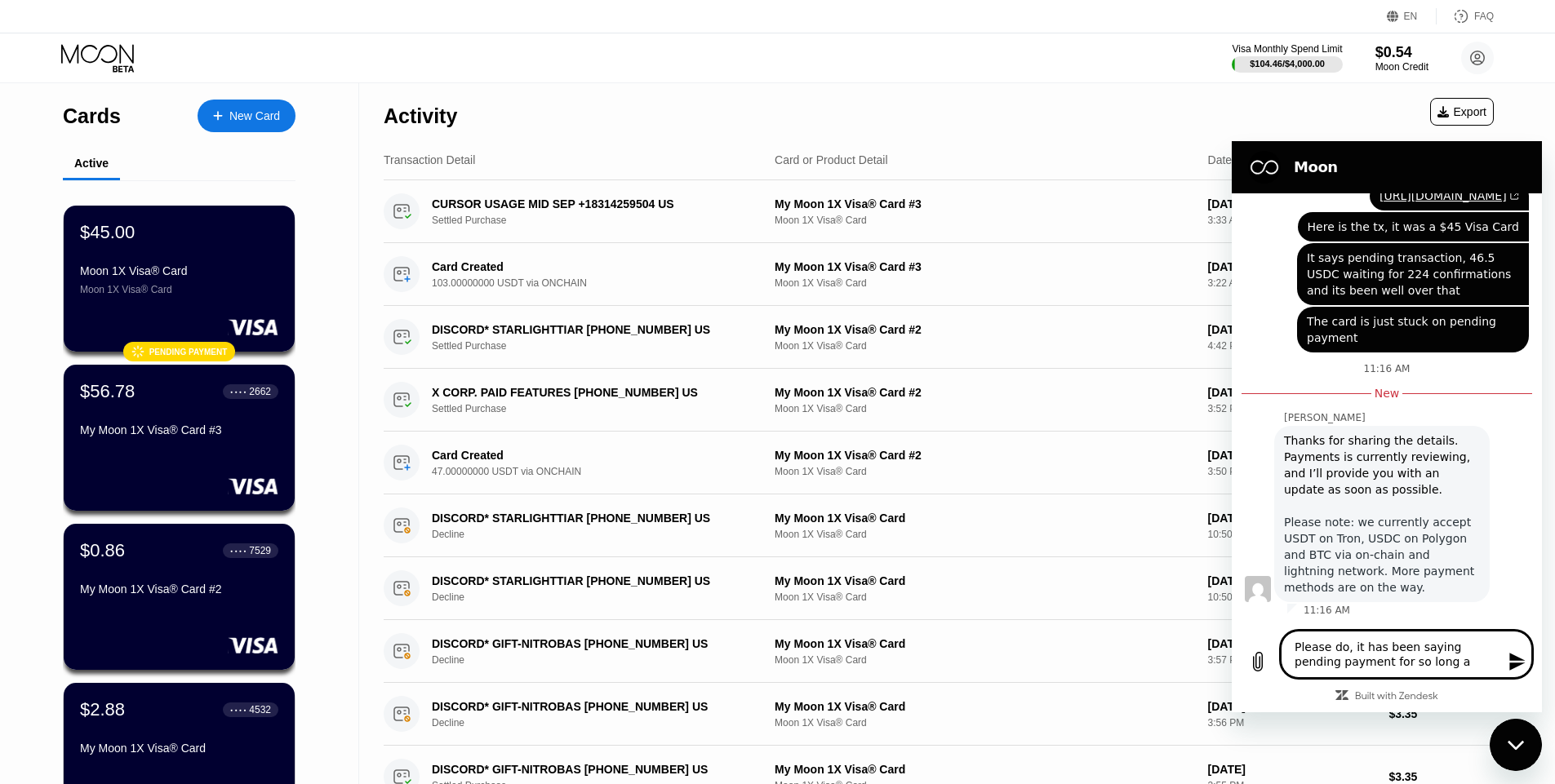
type textarea "x"
type textarea "Please do, it has been saying pending payment for so long and"
type textarea "x"
type textarea "Please do, it has been saying pending payment for so long and"
type textarea "x"
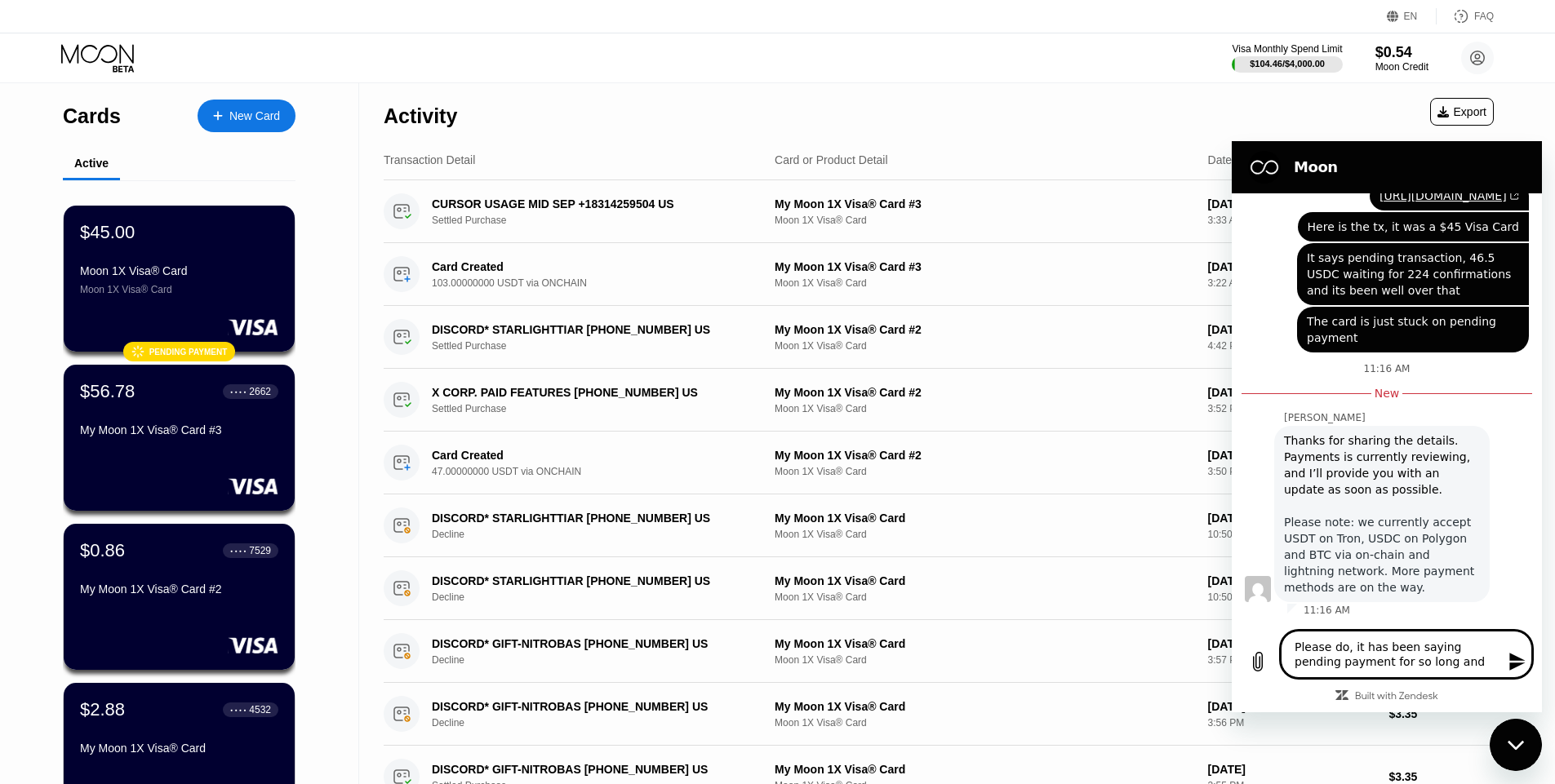
type textarea "Please do, it has been saying pending payment for so long and o"
type textarea "x"
type textarea "Please do, it has been saying pending payment for so long and on"
type textarea "x"
type textarea "Please do, it has been saying pending payment for so long and on"
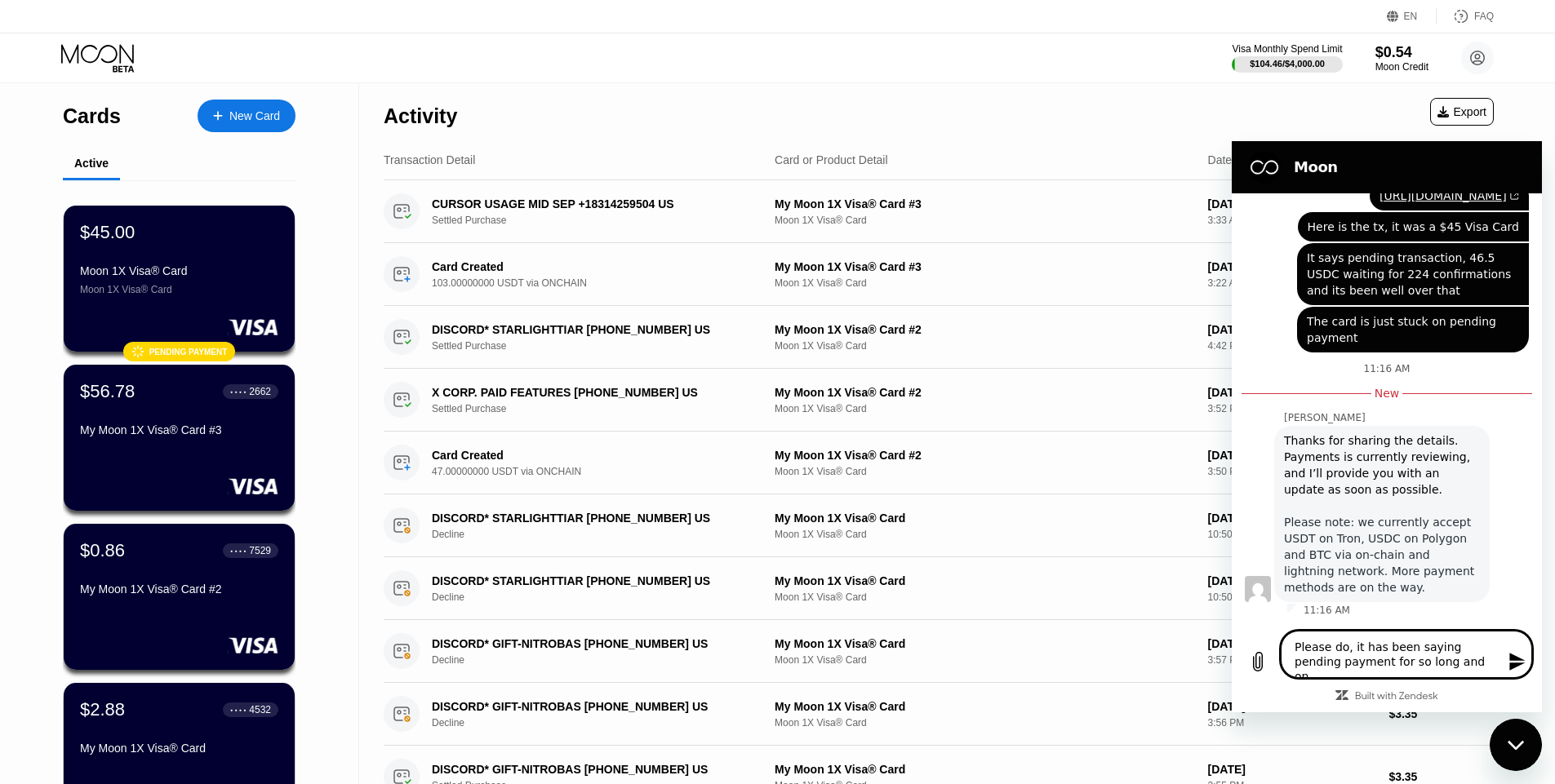
type textarea "x"
type textarea "Please do, it has been saying pending payment for so long and on t"
type textarea "x"
type textarea "Please do, it has been saying pending payment for so long and on th"
type textarea "x"
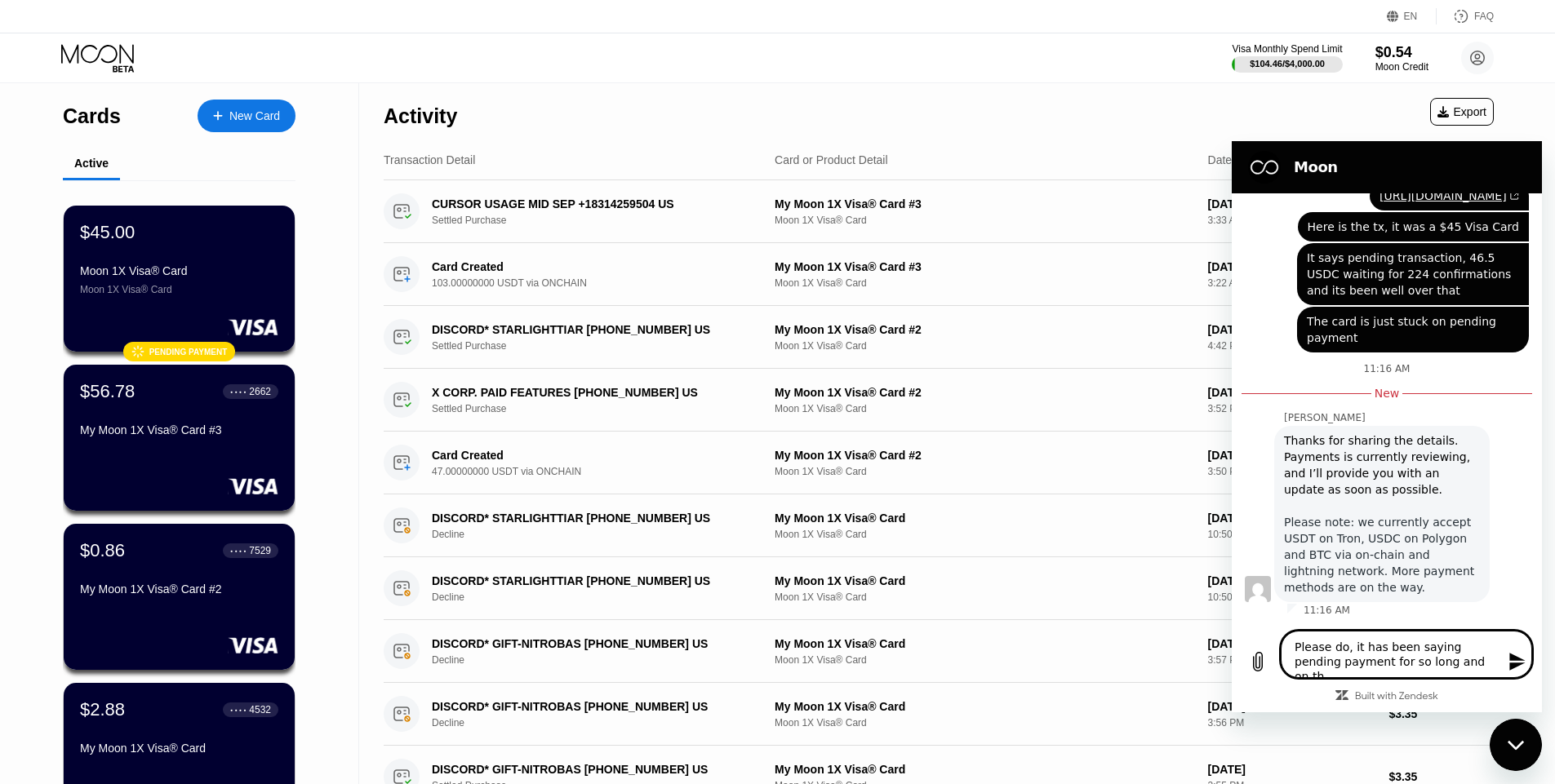
type textarea "Please do, it has been saying pending payment for so long and on the"
type textarea "x"
type textarea "Please do, it has been saying pending payment for so long and on the"
type textarea "x"
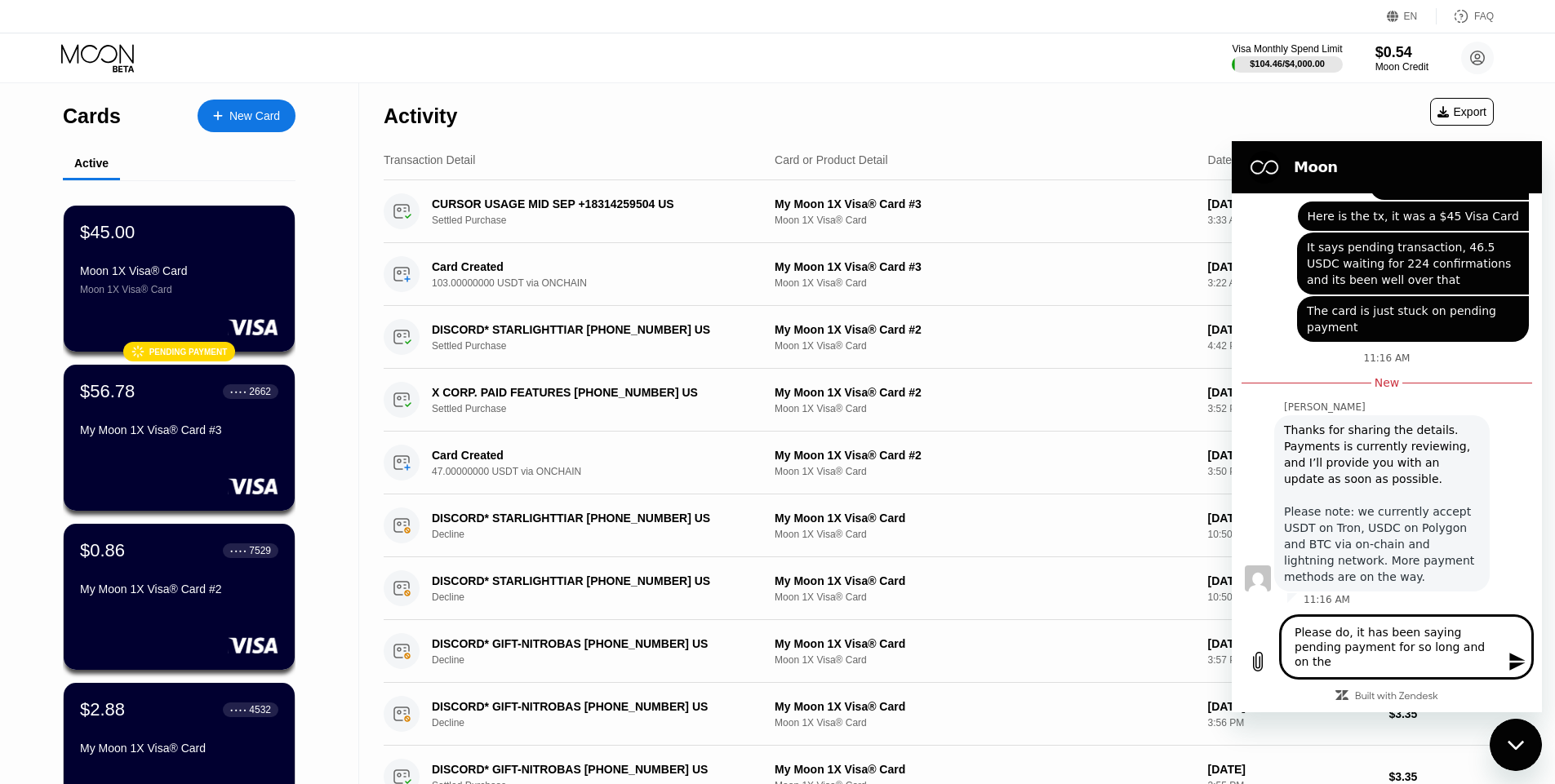
type textarea "Please do, it has been saying pending payment for so long and on the b"
type textarea "x"
type textarea "Please do, it has been saying pending payment for so long and on the bl"
type textarea "x"
type textarea "Please do, it has been saying pending payment for so long and on the blo"
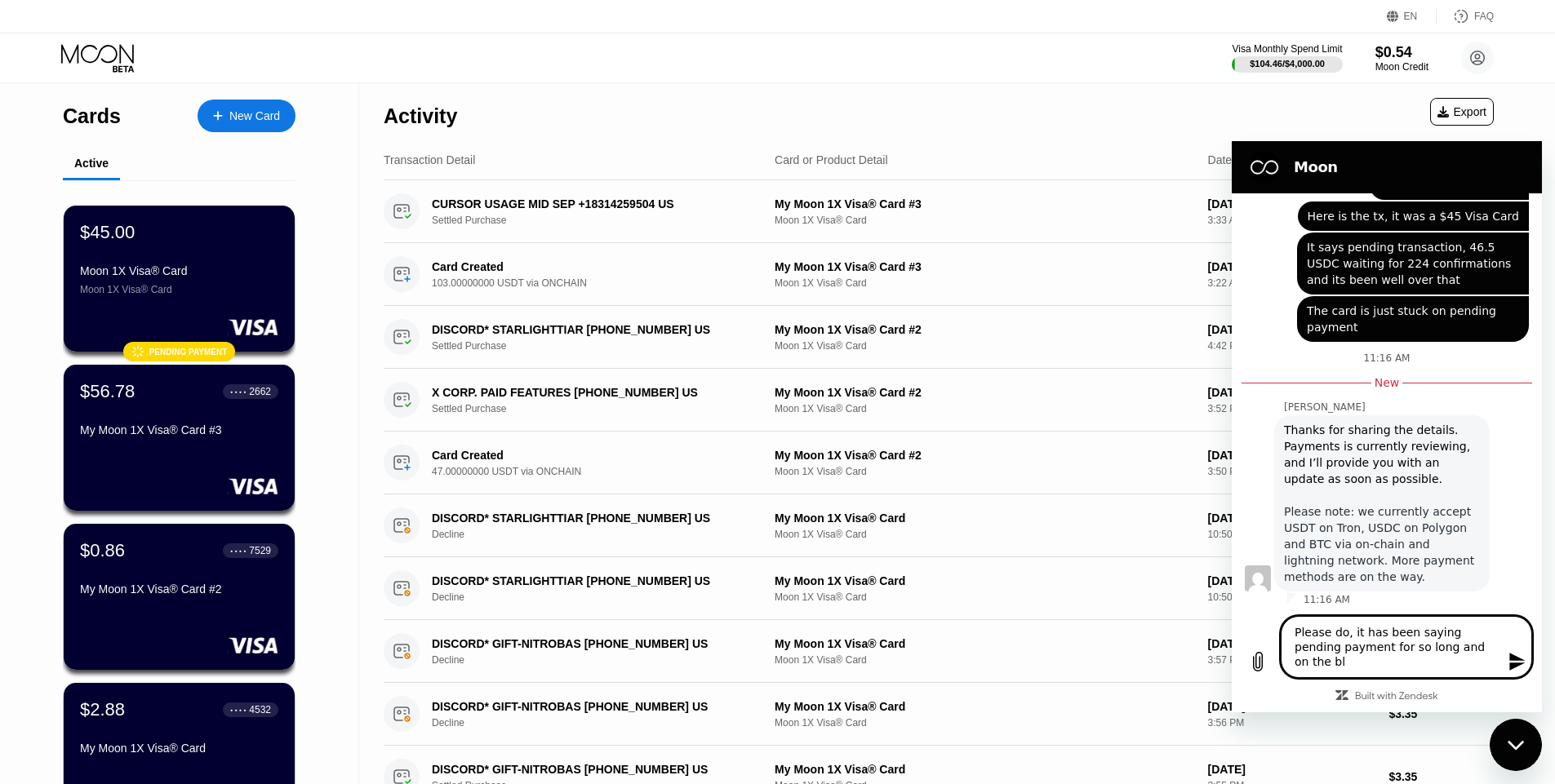
type textarea "x"
type textarea "Please do, it has been saying pending payment for so long and on the bloc"
type textarea "x"
type textarea "Please do, it has been saying pending payment for so long and on the block"
type textarea "x"
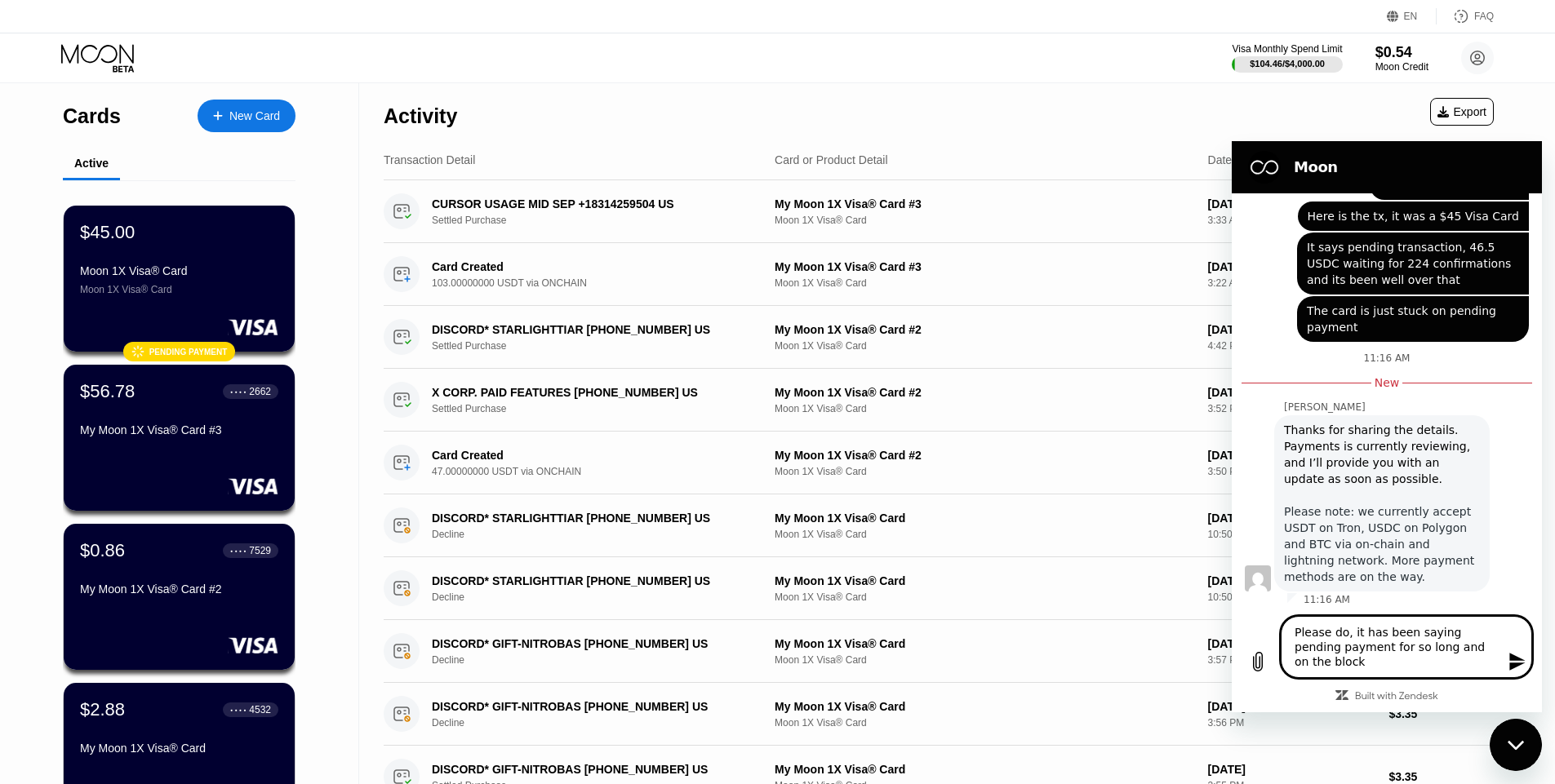
type textarea "Please do, it has been saying pending payment for so long and on the block"
type textarea "x"
type textarea "Please do, it has been saying pending payment for so long and on the block c"
type textarea "x"
type textarea "Please do, it has been saying pending payment for so long and on the block ch"
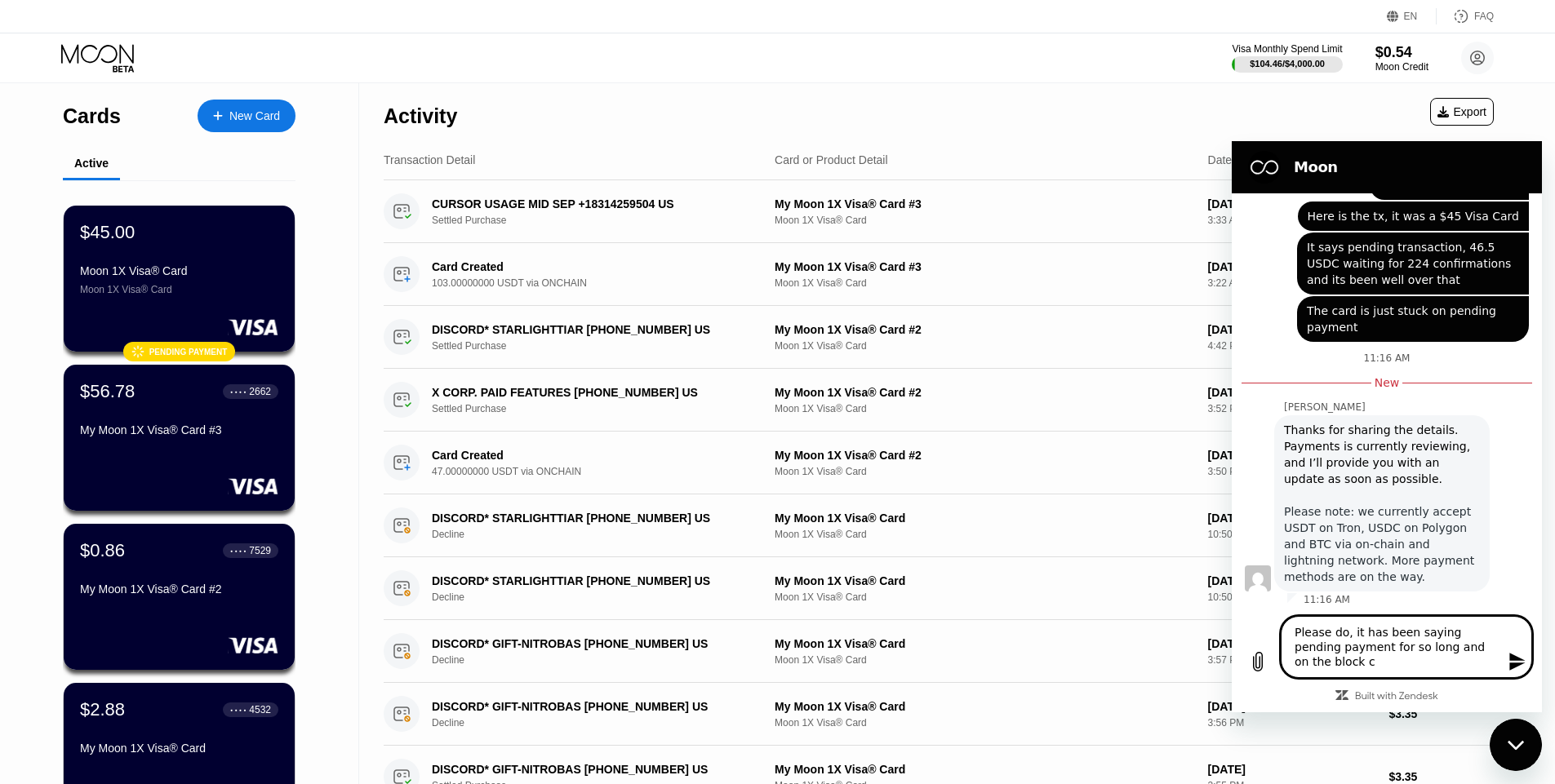
type textarea "x"
type textarea "Please do, it has been saying pending payment for so long and on the block cha"
type textarea "x"
type textarea "Please do, it has been saying pending payment for so long and on the block chai"
type textarea "x"
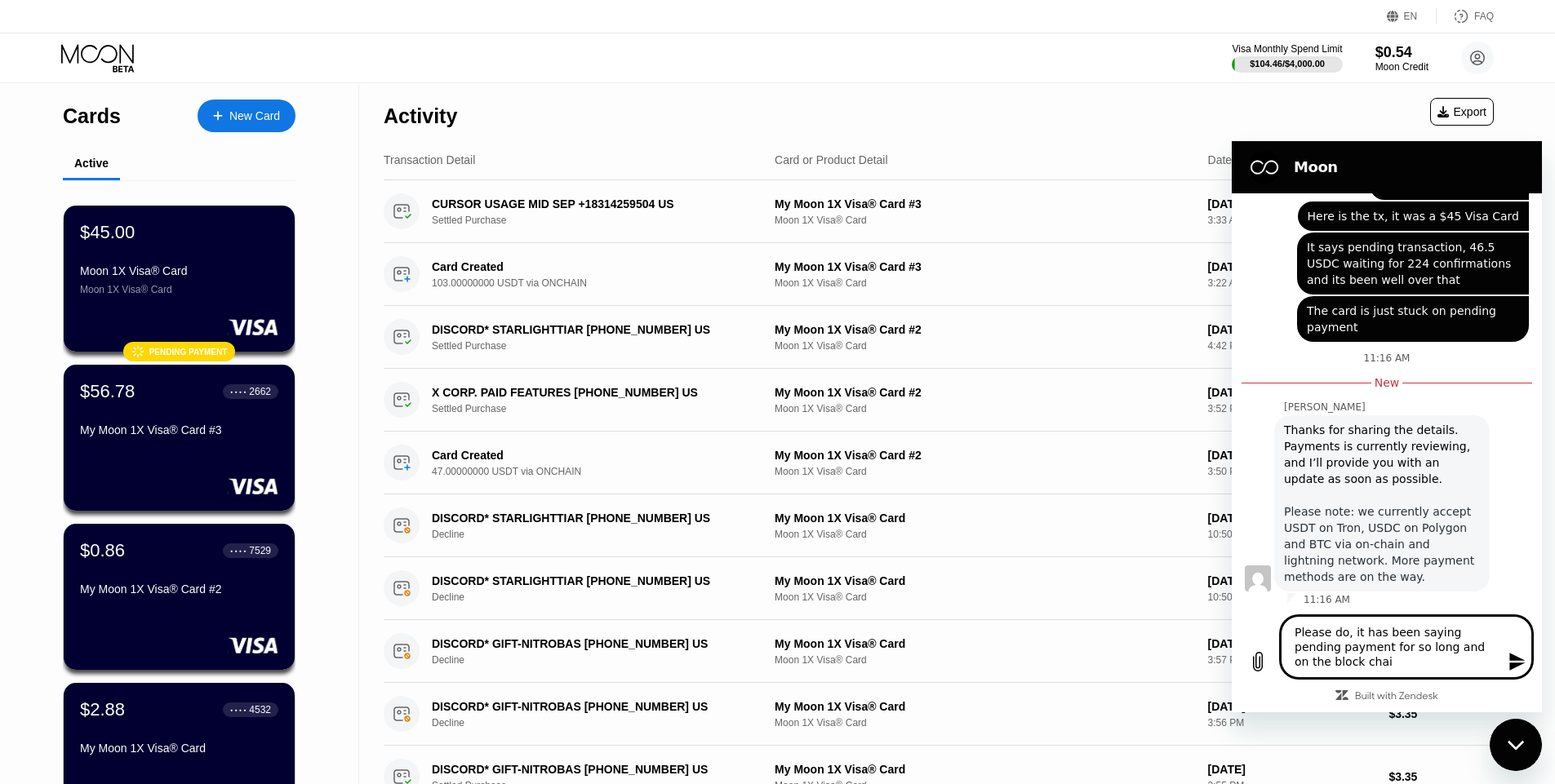
type textarea "Please do, it has been saying pending payment for so long and on the block chain"
type textarea "x"
type textarea "Please do, it has been saying pending payment for so long and on the block chain"
type textarea "x"
type textarea "Please do, it has been saying pending payment for so long and on the block chai…"
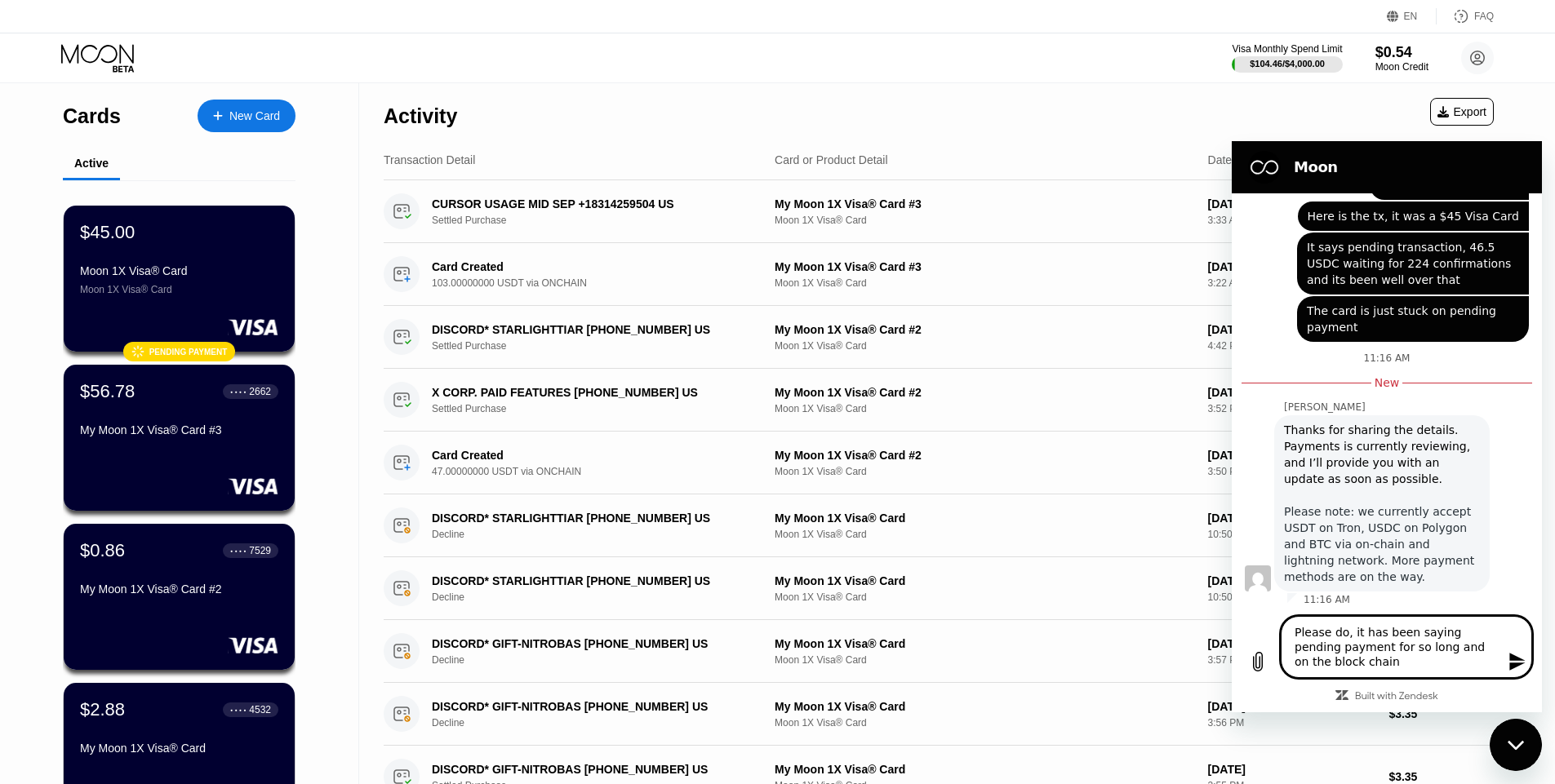
type textarea "x"
type textarea "Please do, it has been saying pending payment for so long and on the block chai…"
type textarea "x"
type textarea "Please do, it has been saying pending payment for so long and on the block chai…"
type textarea "x"
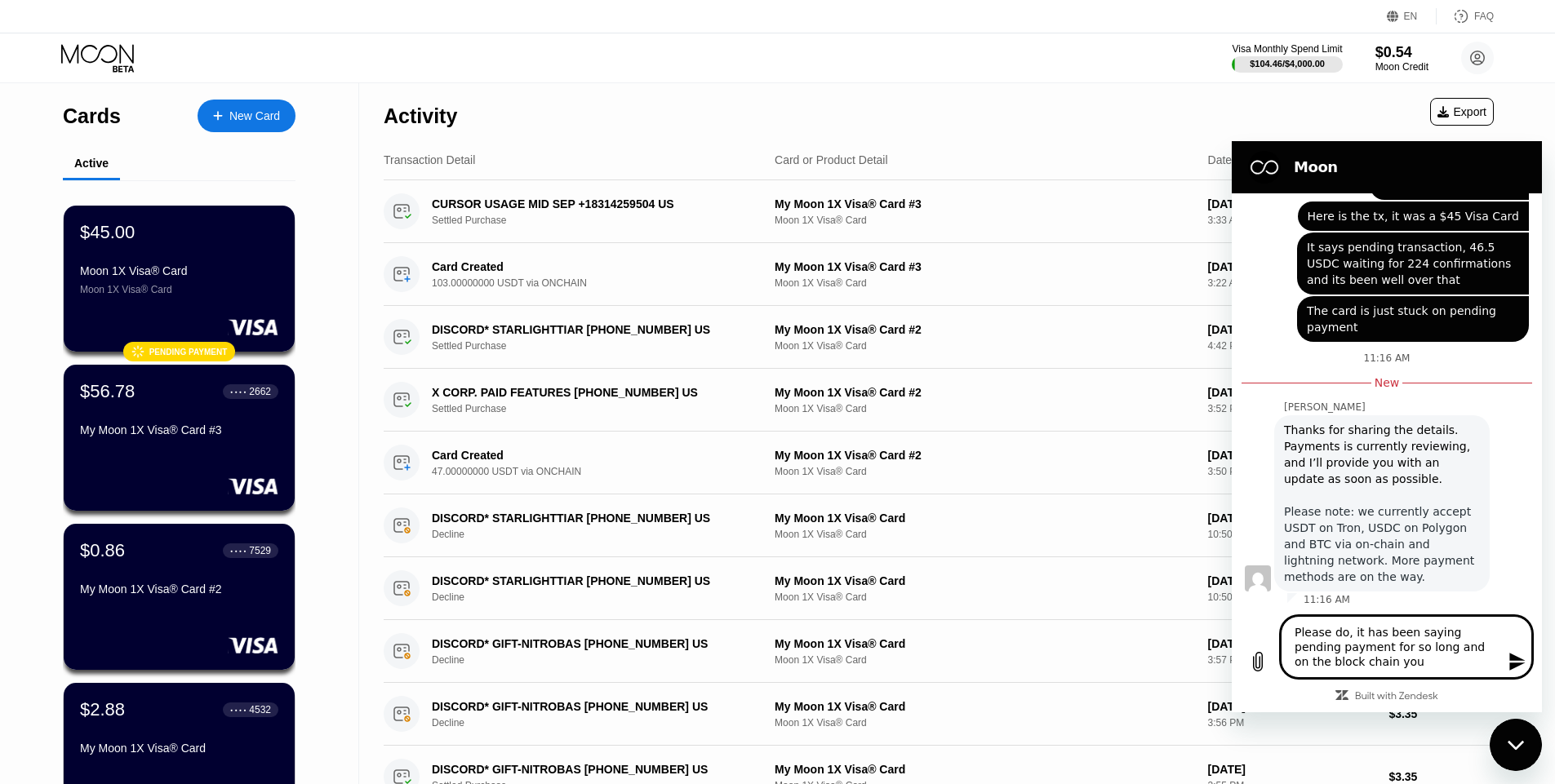
type textarea "Please do, it has been saying pending payment for so long and on the block chai…"
type textarea "x"
type textarea "Please do, it has been saying pending payment for so long and on the block chai…"
type textarea "x"
type textarea "Please do, it has been saying pending payment for so long and on the block chai…"
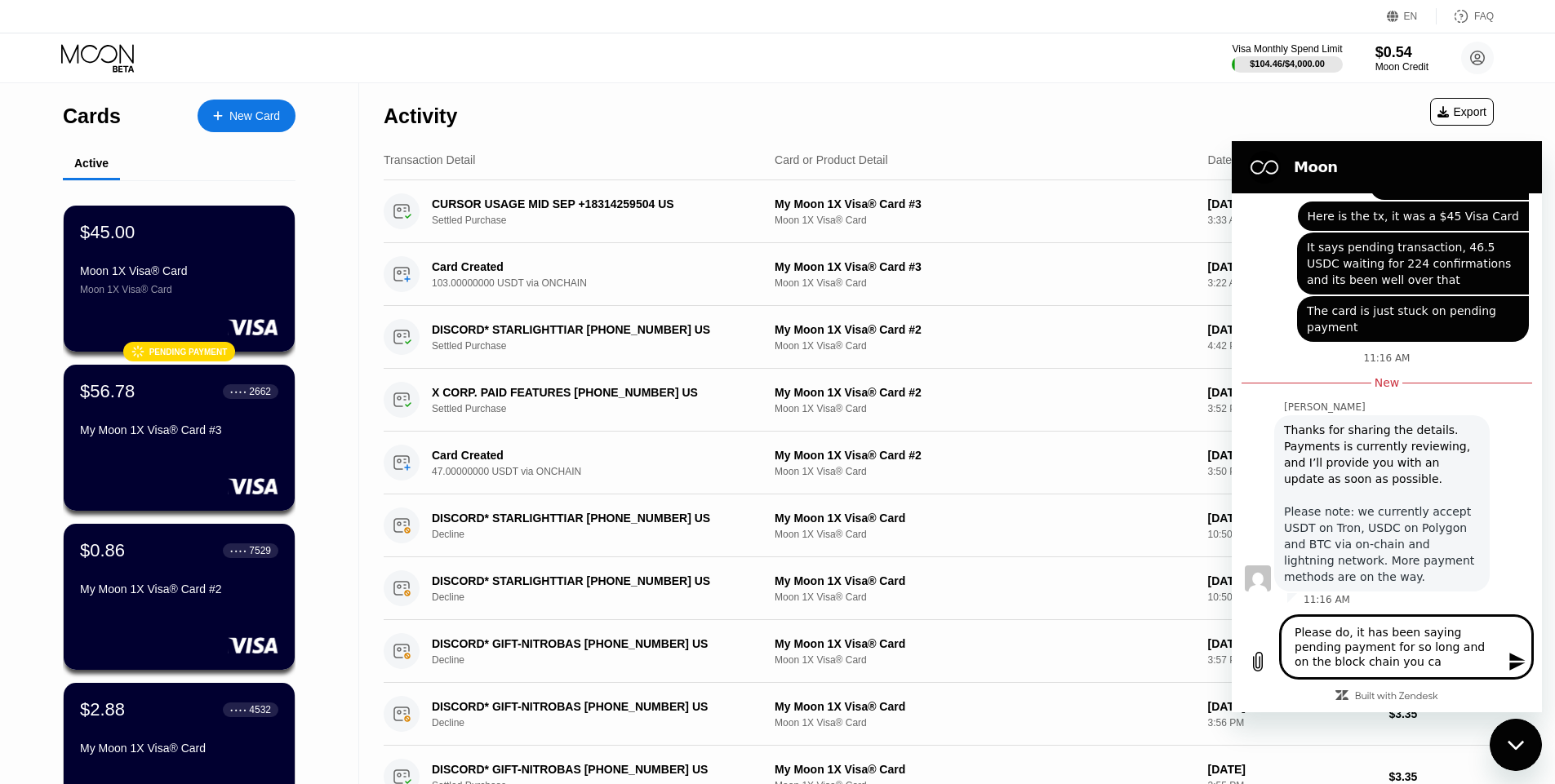
type textarea "x"
type textarea "Please do, it has been saying pending payment for so long and on the block chai…"
type textarea "x"
type textarea "Please do, it has been saying pending payment for so long and on the block chai…"
type textarea "x"
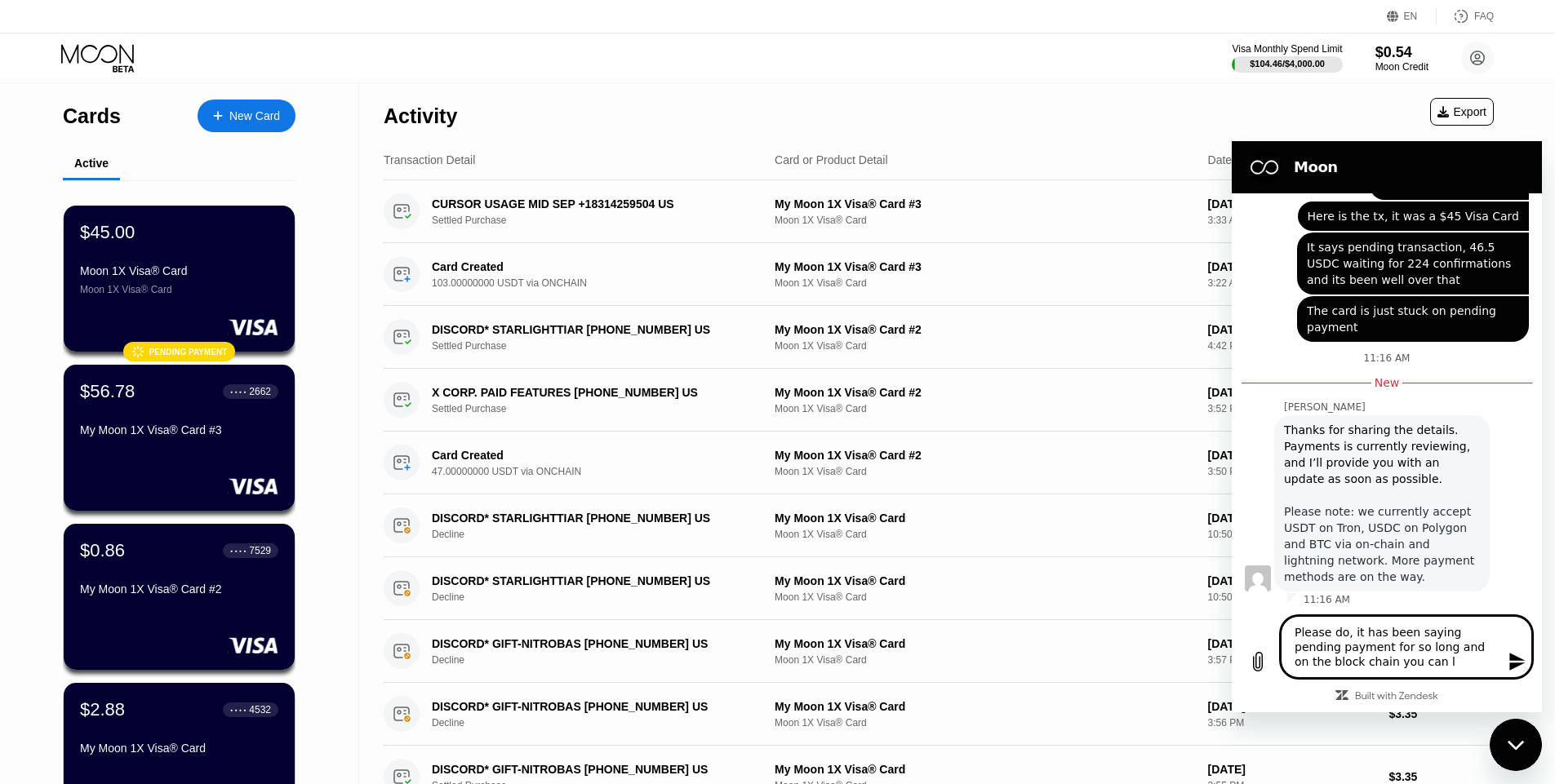
type textarea "Please do, it has been saying pending payment for so long and on the block chai…"
type textarea "x"
type textarea "Please do, it has been saying pending payment for so long and on the block chai…"
type textarea "x"
type textarea "Please do, it has been saying pending payment for so long and on the block chai…"
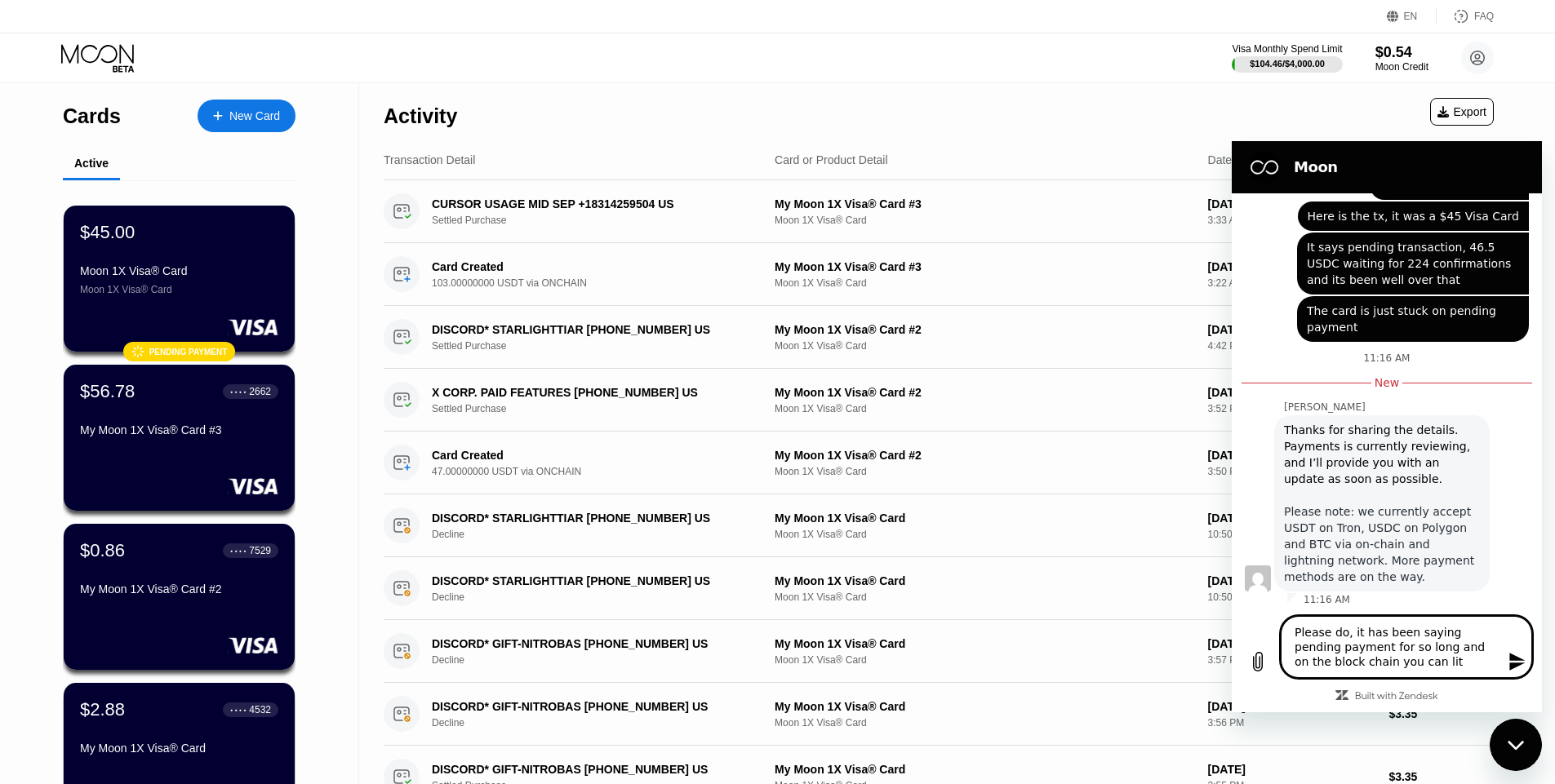
type textarea "x"
type textarea "Please do, it has been saying pending payment for so long and on the block chai…"
type textarea "x"
type textarea "Please do, it has been saying pending payment for so long and on the block chai…"
type textarea "x"
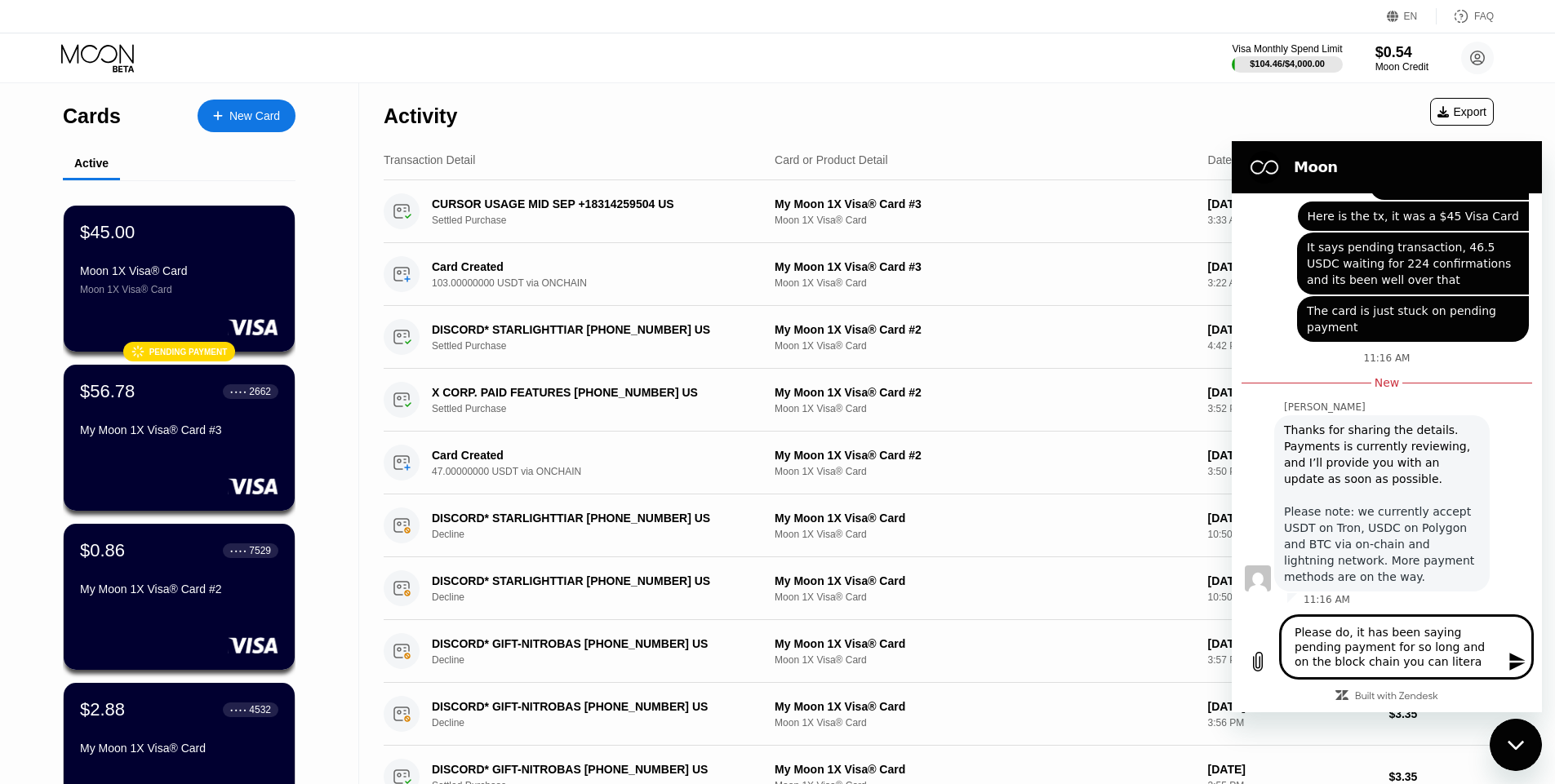
type textarea "Please do, it has been saying pending payment for so long and on the block chai…"
type textarea "x"
type textarea "Please do, it has been saying pending payment for so long and on the block chai…"
type textarea "x"
type textarea "Please do, it has been saying pending payment for so long and on the block chai…"
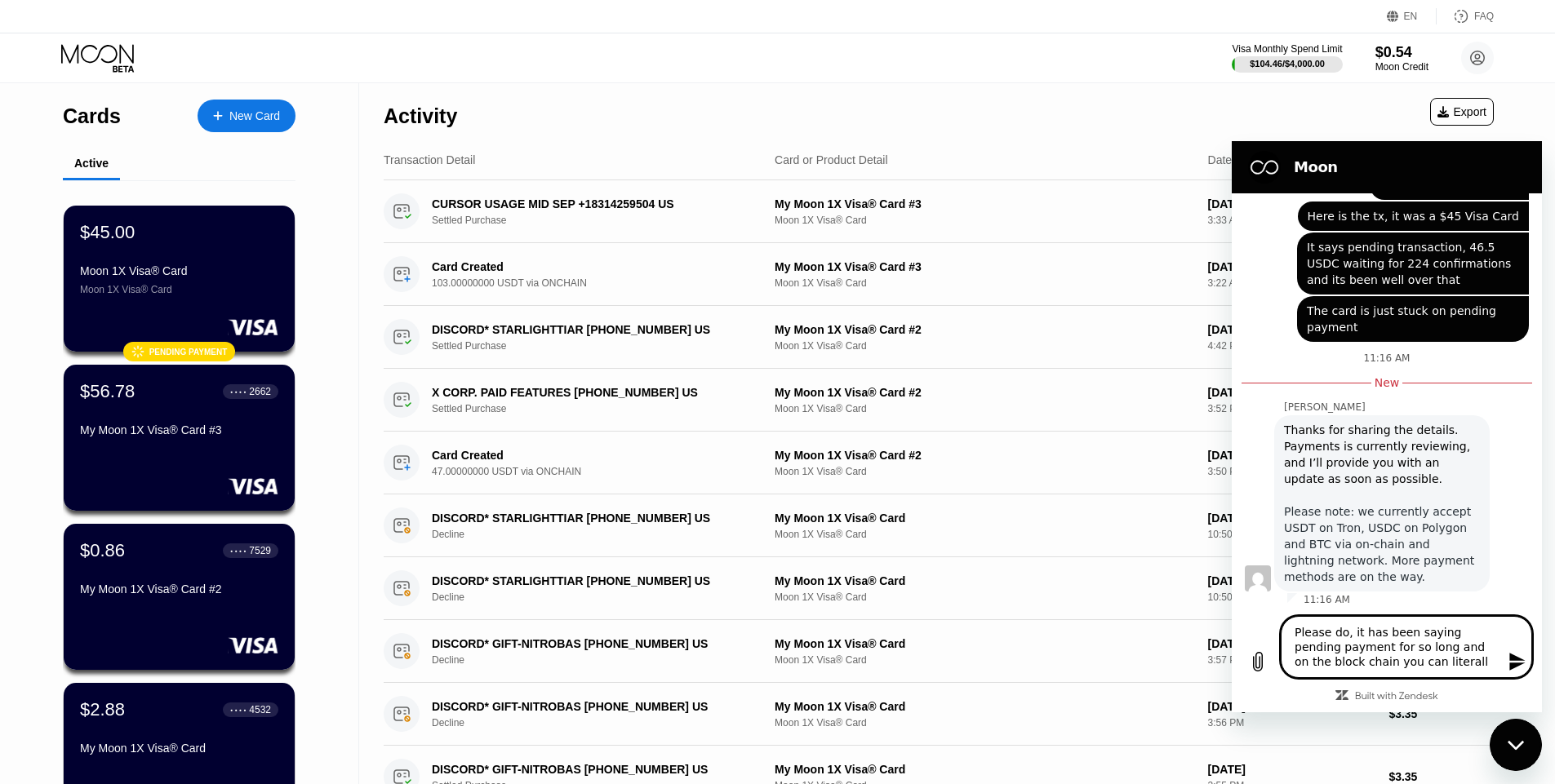
type textarea "x"
type textarea "Please do, it has been saying pending payment for so long and on the block chai…"
type textarea "x"
type textarea "Please do, it has been saying pending payment for so long and on the block chai…"
type textarea "x"
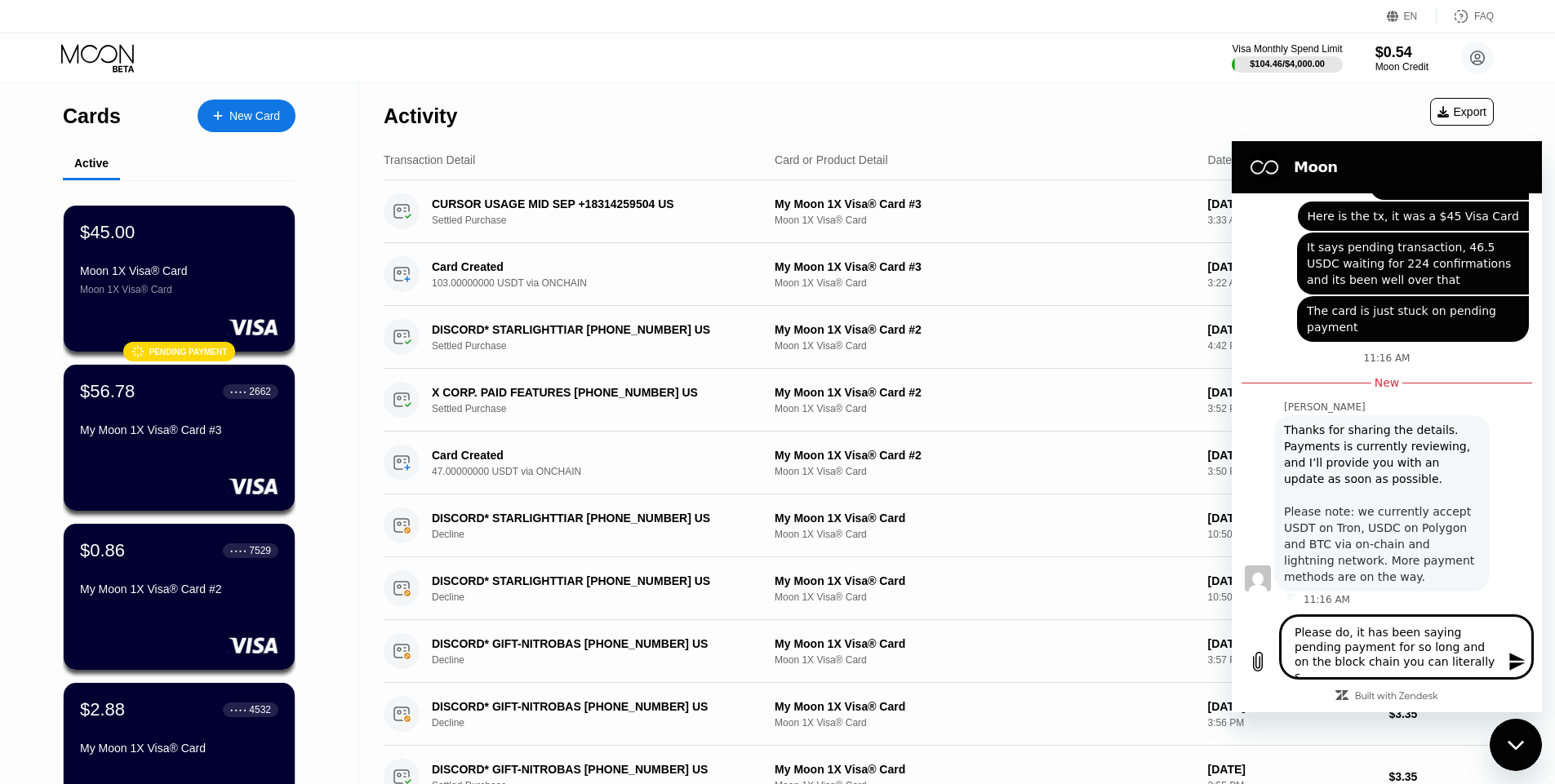
type textarea "Please do, it has been saying pending payment for so long and on the block chai…"
type textarea "x"
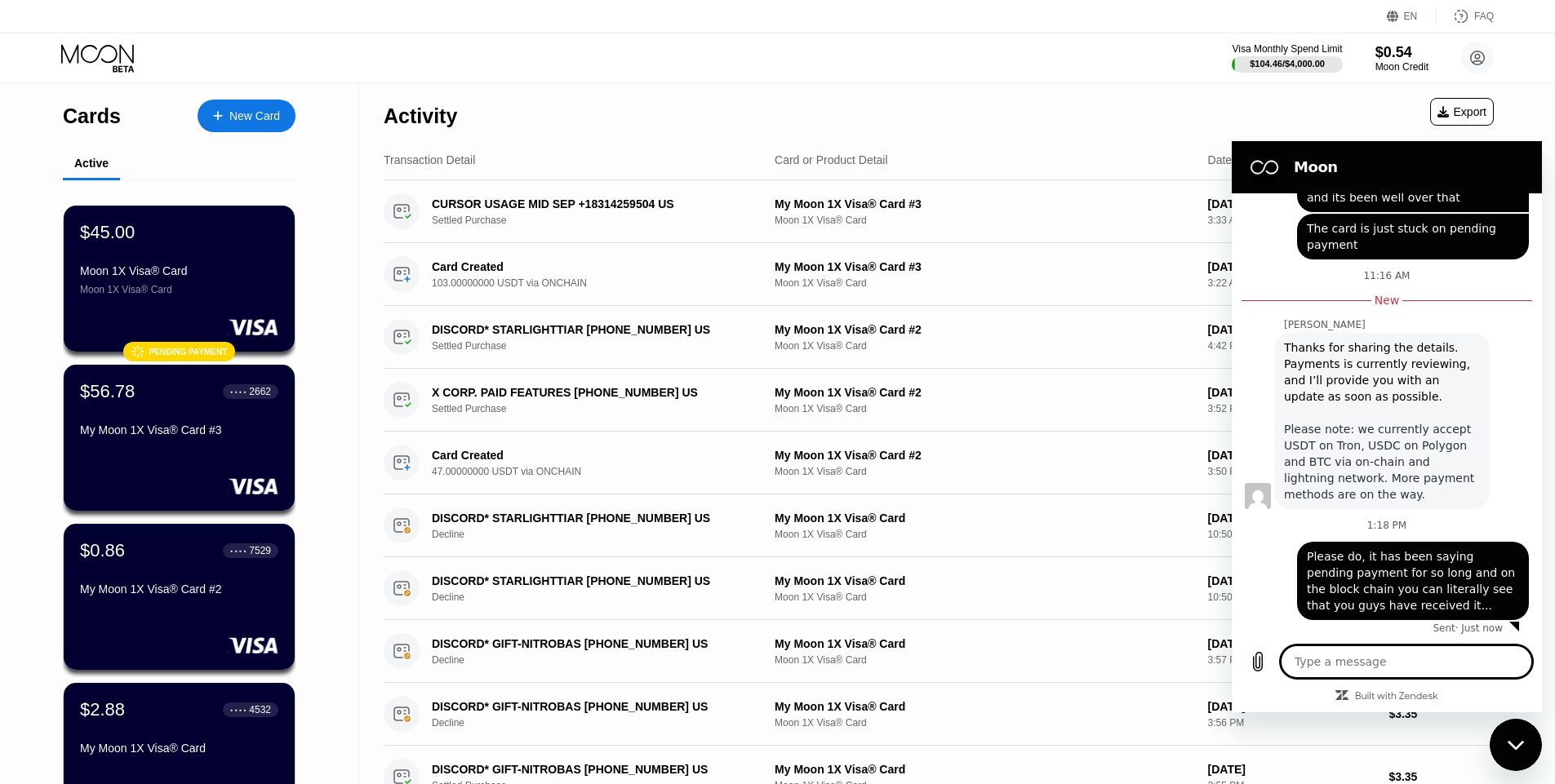
scroll to position [734, 0]
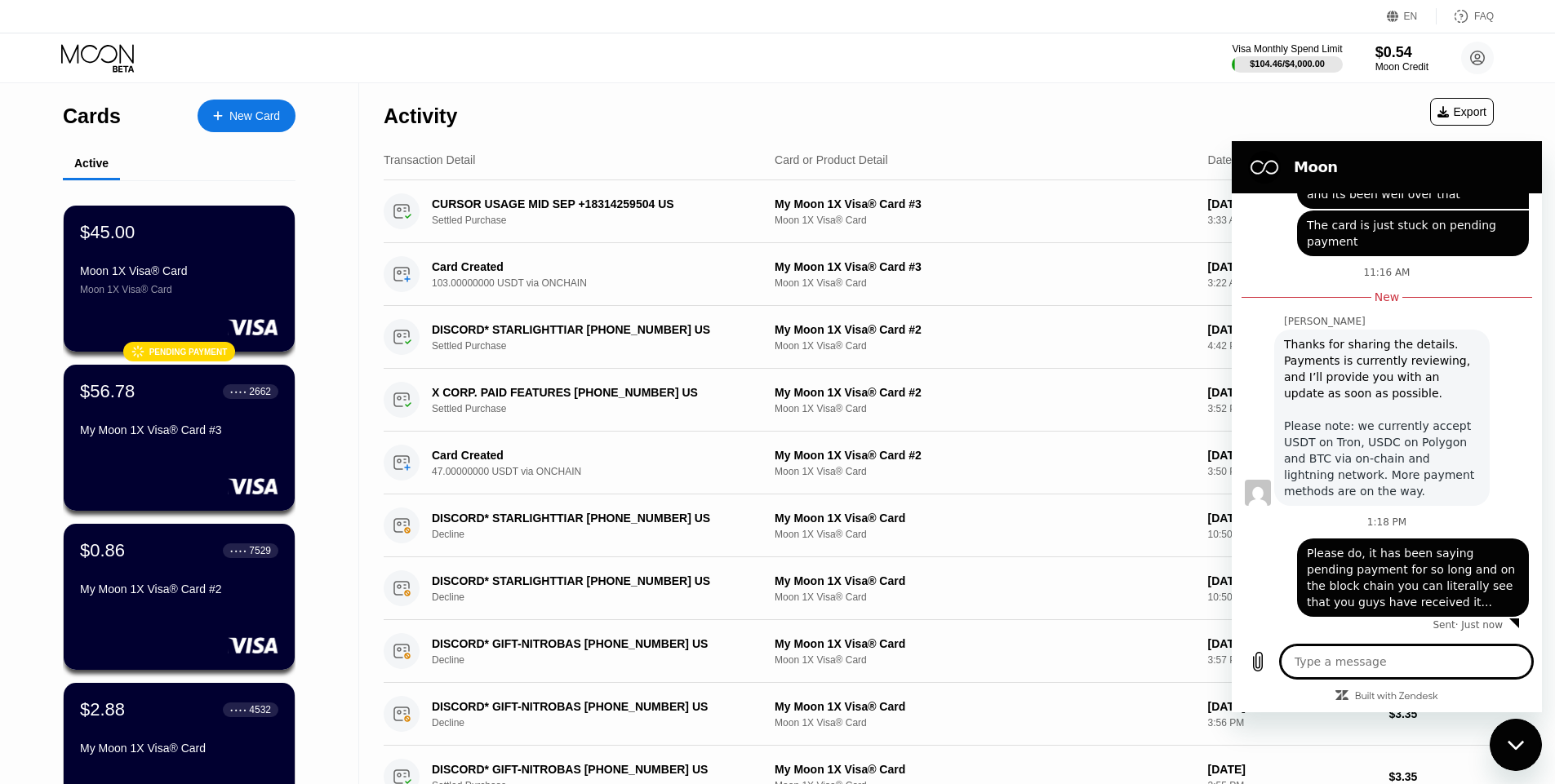
drag, startPoint x: 384, startPoint y: 60, endPoint x: 229, endPoint y: 70, distance: 155.3
click at [385, 69] on div "Visa Monthly Spend Limit $104.46 / $4,000.00 $0.54 Moon Credit Sam Toast samtoa…" at bounding box center [778, 58] width 1555 height 49
